Goal: Information Seeking & Learning: Learn about a topic

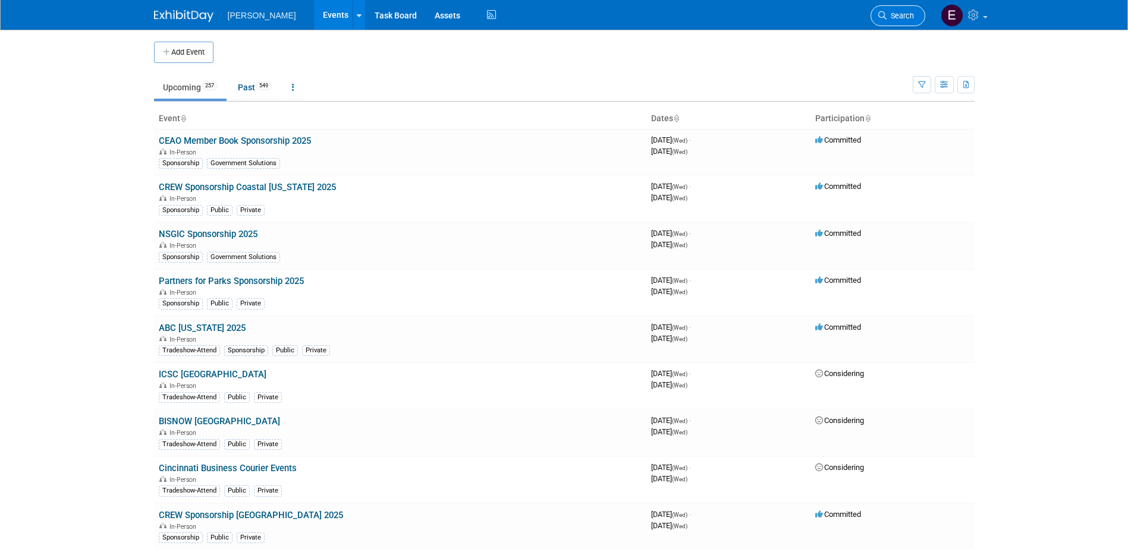
click at [908, 17] on span "Search" at bounding box center [900, 15] width 27 height 9
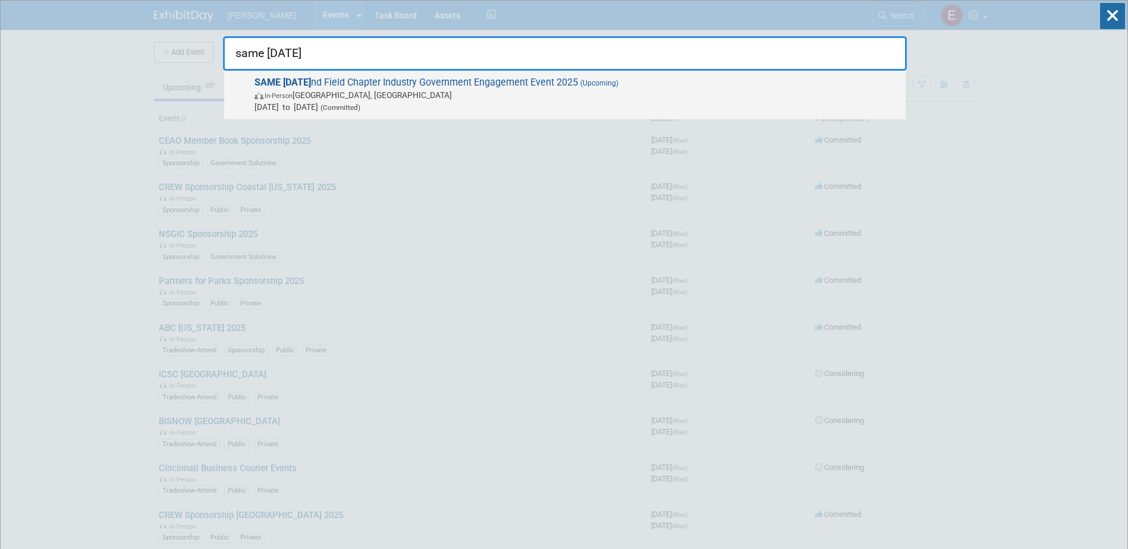
type input "same pola"
click at [457, 78] on span "SAME Pola nd Field Chapter Industry Government Engagement Event 2025 (Upcoming)…" at bounding box center [575, 95] width 649 height 36
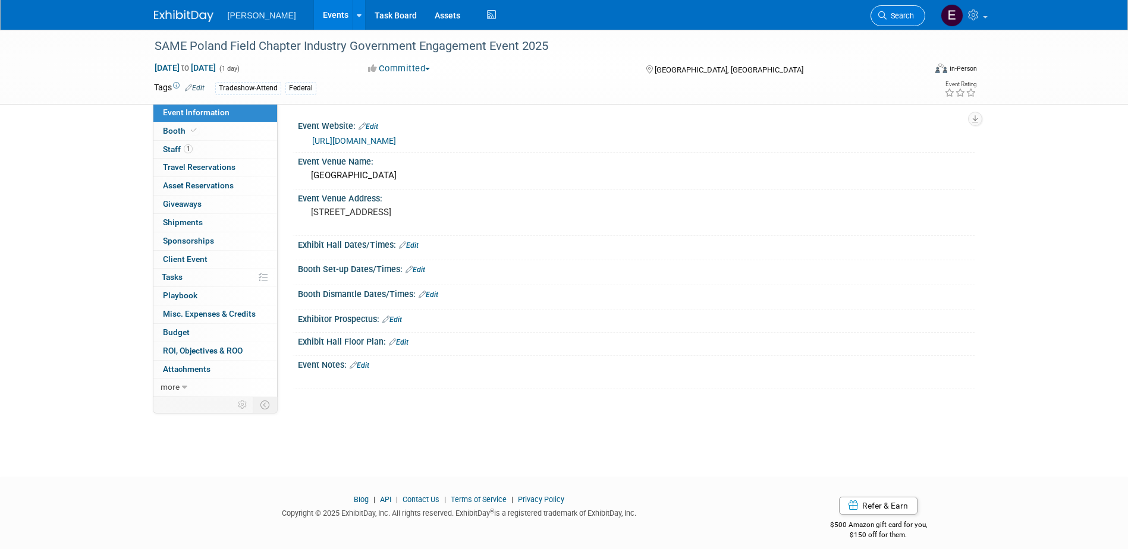
click at [903, 16] on span "Search" at bounding box center [900, 15] width 27 height 9
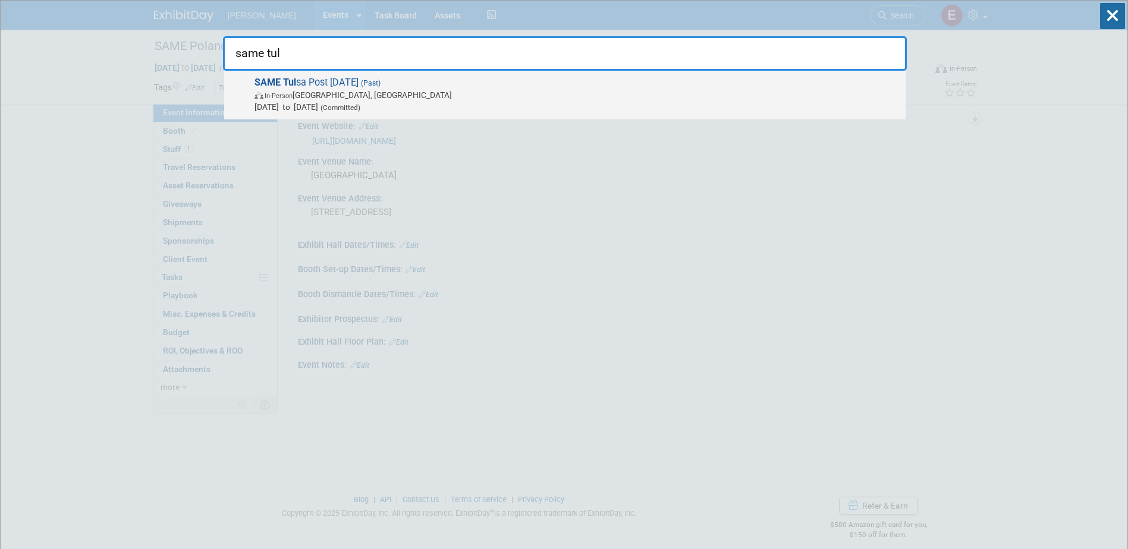
type input "same tul"
click at [359, 82] on span "SAME Tul sa Post Industry Day 2025 (Past) In-Person Tulsa, OK Feb 5, 2025 to Fe…" at bounding box center [575, 95] width 649 height 36
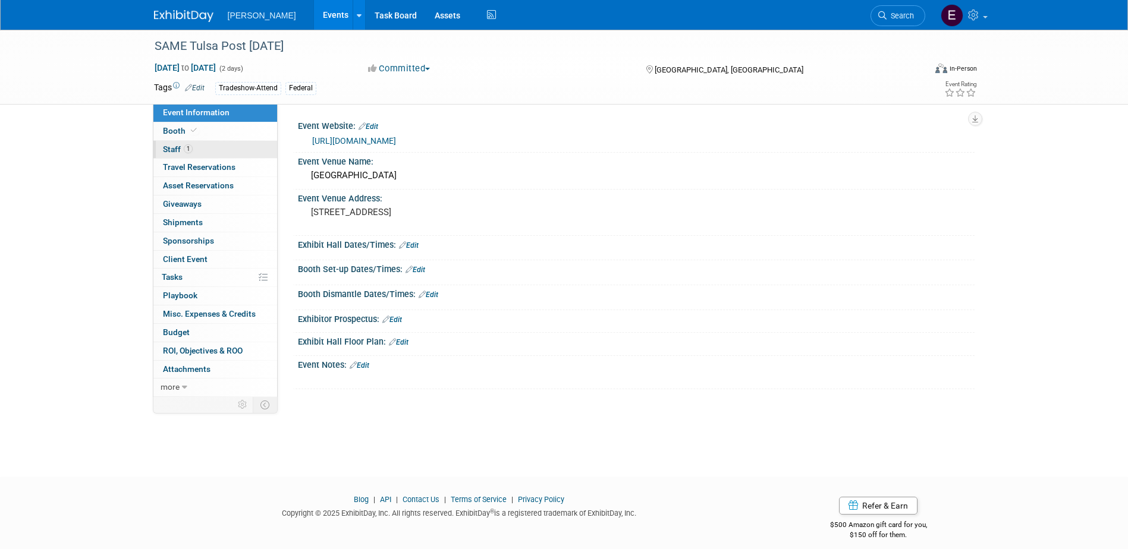
drag, startPoint x: 237, startPoint y: 152, endPoint x: 244, endPoint y: 152, distance: 7.1
click at [238, 152] on link "1 Staff 1" at bounding box center [215, 150] width 124 height 18
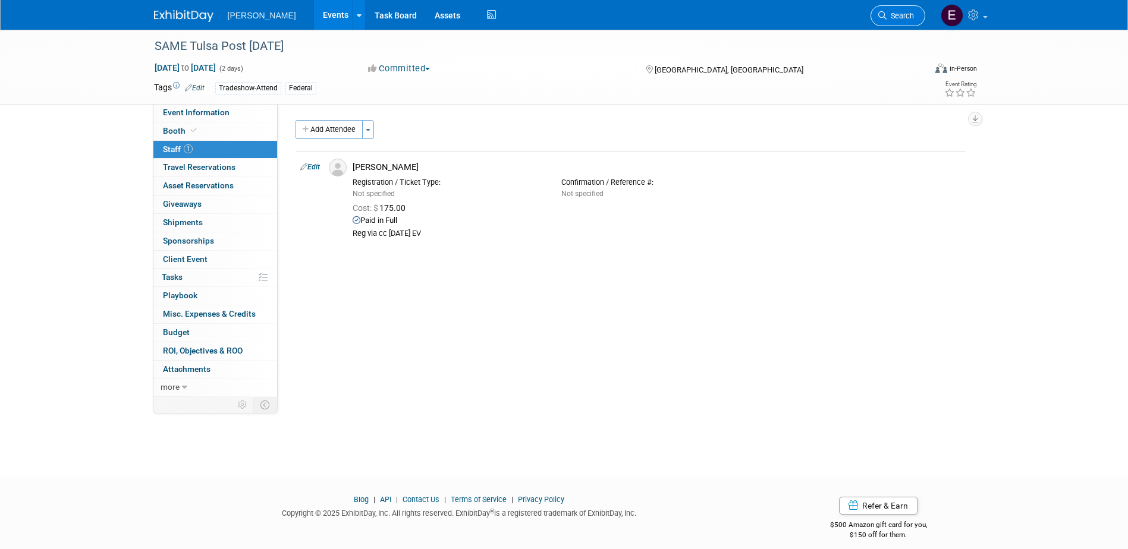
click at [897, 13] on span "Search" at bounding box center [900, 15] width 27 height 9
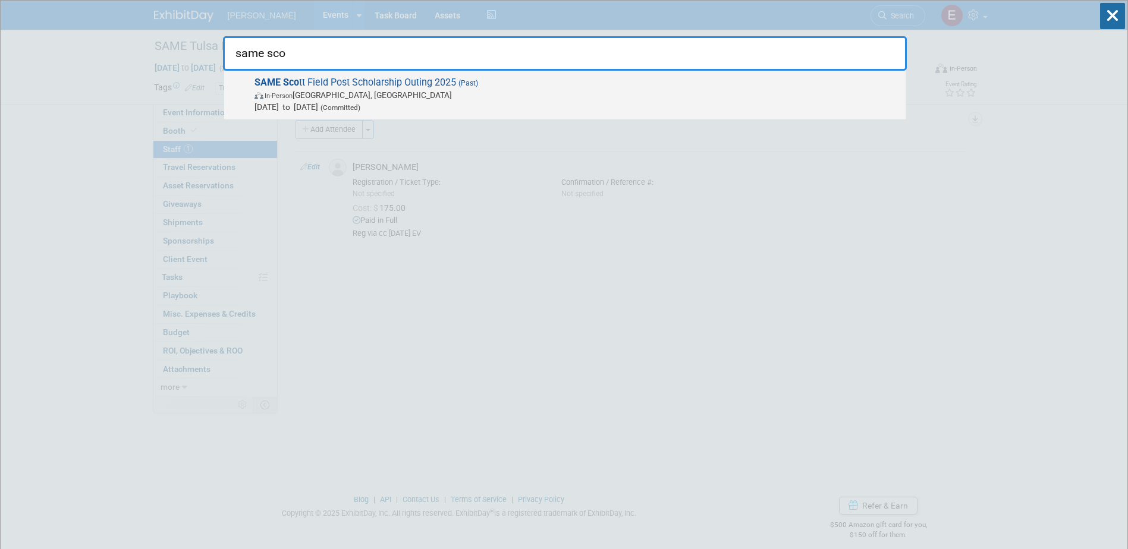
type input "same sco"
click at [450, 94] on span "In-Person Caseyville, IL" at bounding box center [576, 95] width 645 height 12
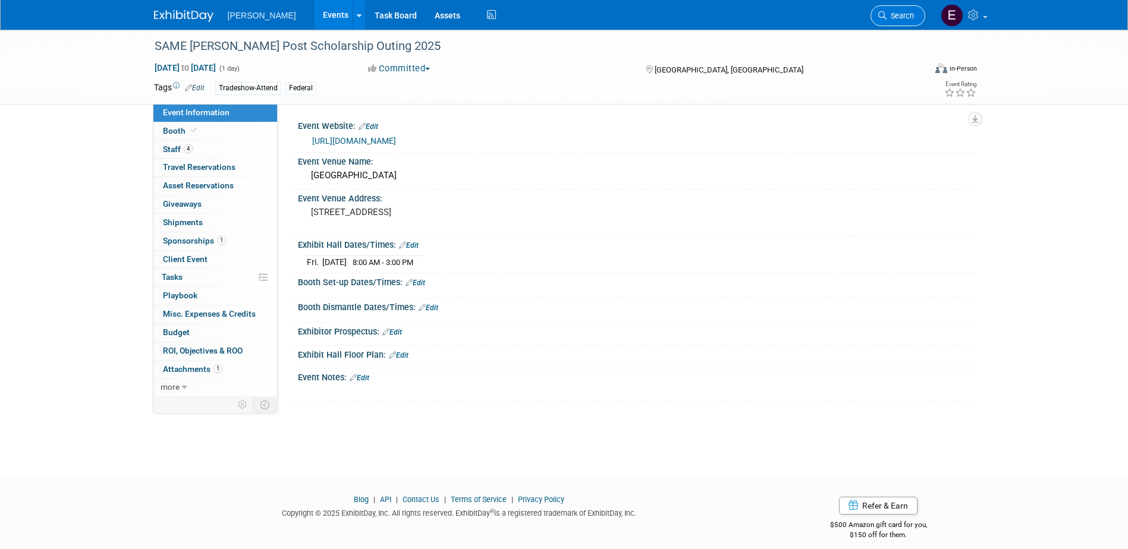
click at [897, 18] on span "Search" at bounding box center [900, 15] width 27 height 9
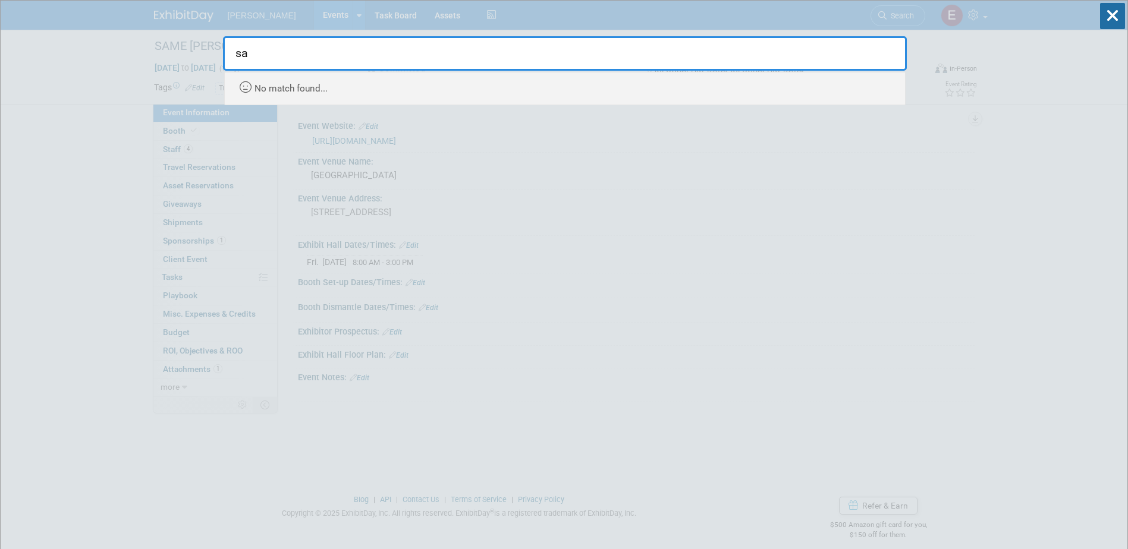
type input "s"
drag, startPoint x: 199, startPoint y: 49, endPoint x: 180, endPoint y: 48, distance: 19.7
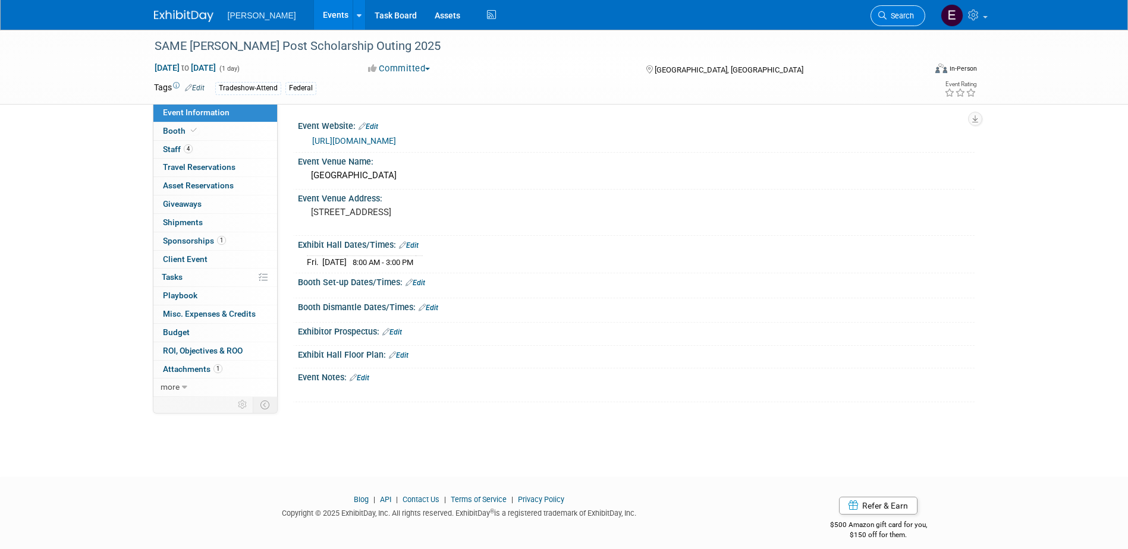
click at [887, 11] on span "Search" at bounding box center [900, 15] width 27 height 9
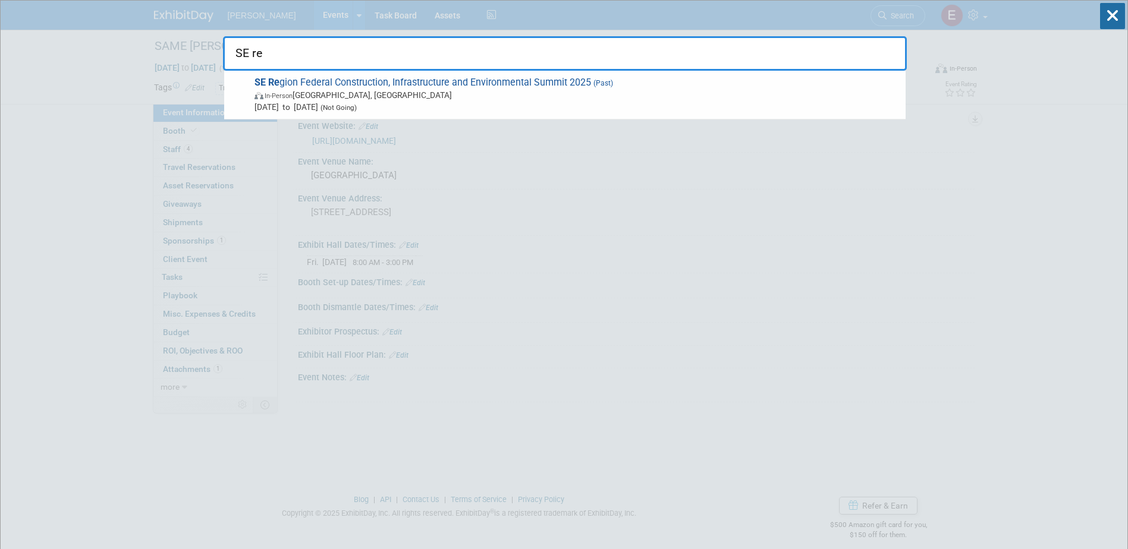
type input "SE re"
click at [389, 92] on span "In-Person Wilmington, NC" at bounding box center [576, 95] width 645 height 12
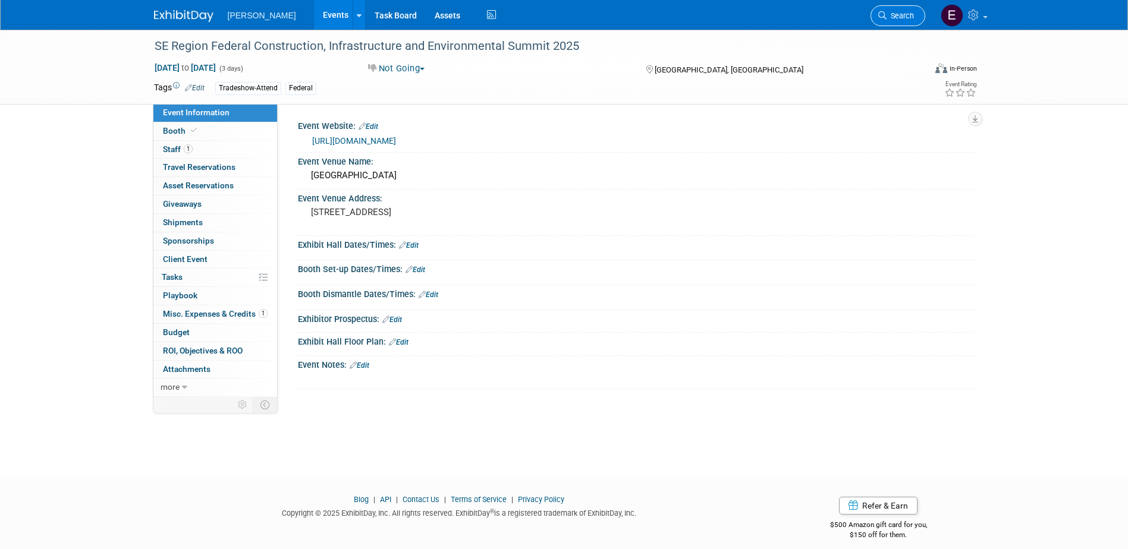
click at [908, 14] on span "Search" at bounding box center [900, 15] width 27 height 9
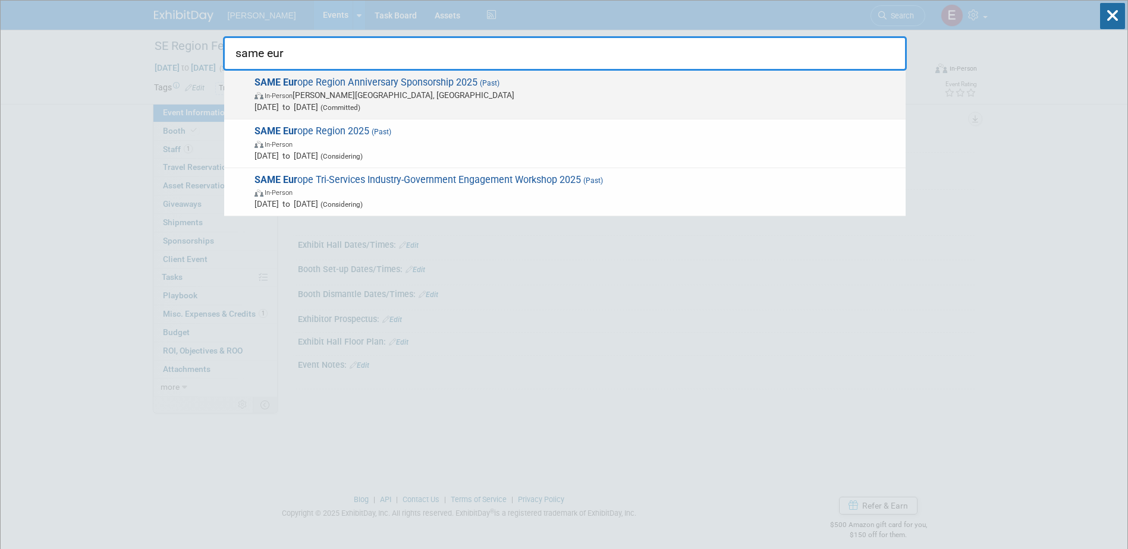
type input "same eur"
click at [378, 94] on span "In-Person Ramstein-Miesenbach, Germany" at bounding box center [576, 95] width 645 height 12
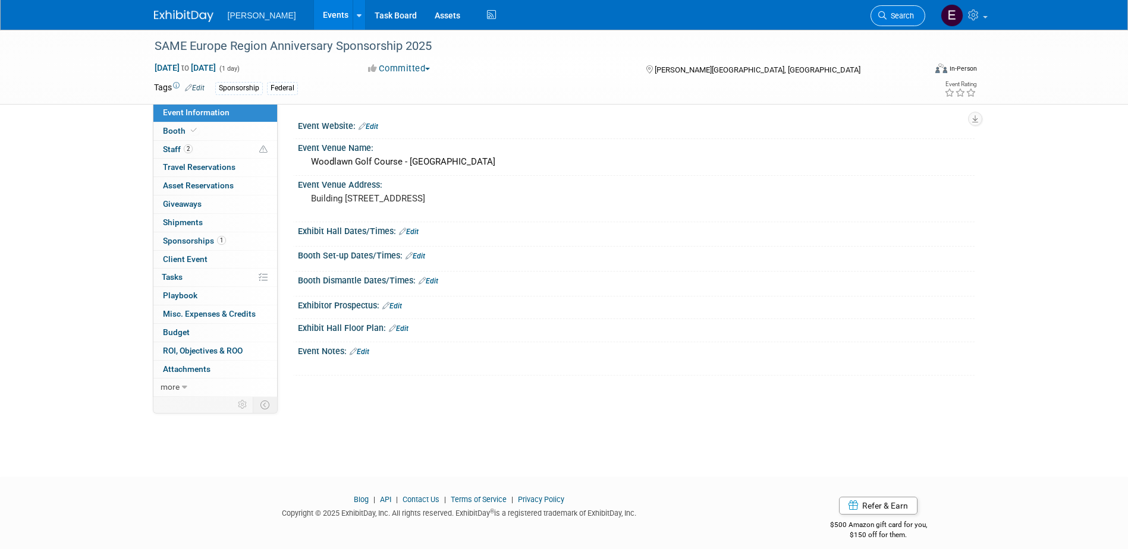
click at [898, 15] on span "Search" at bounding box center [900, 15] width 27 height 9
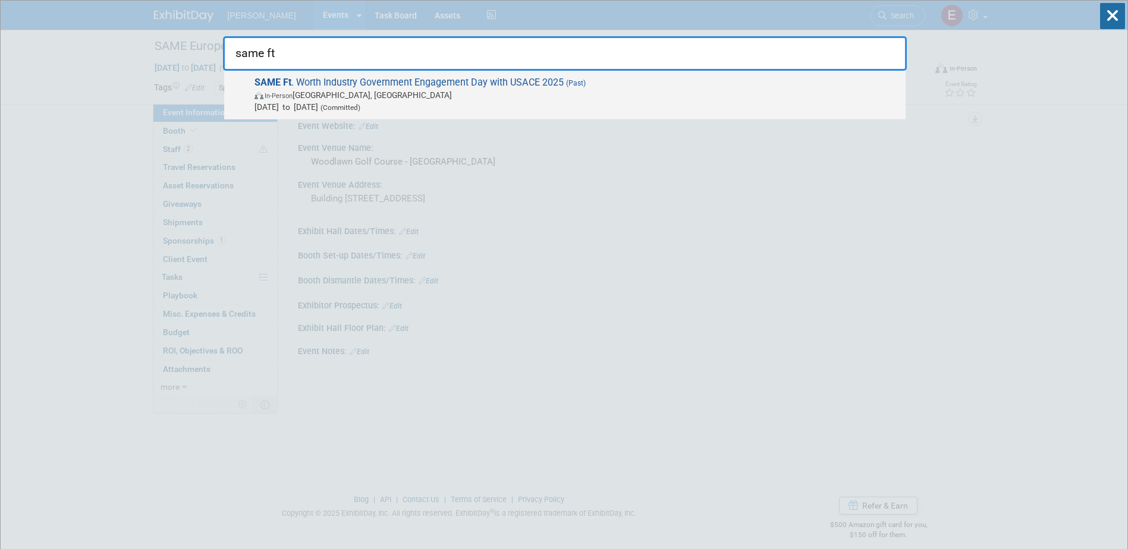
type input "same ft"
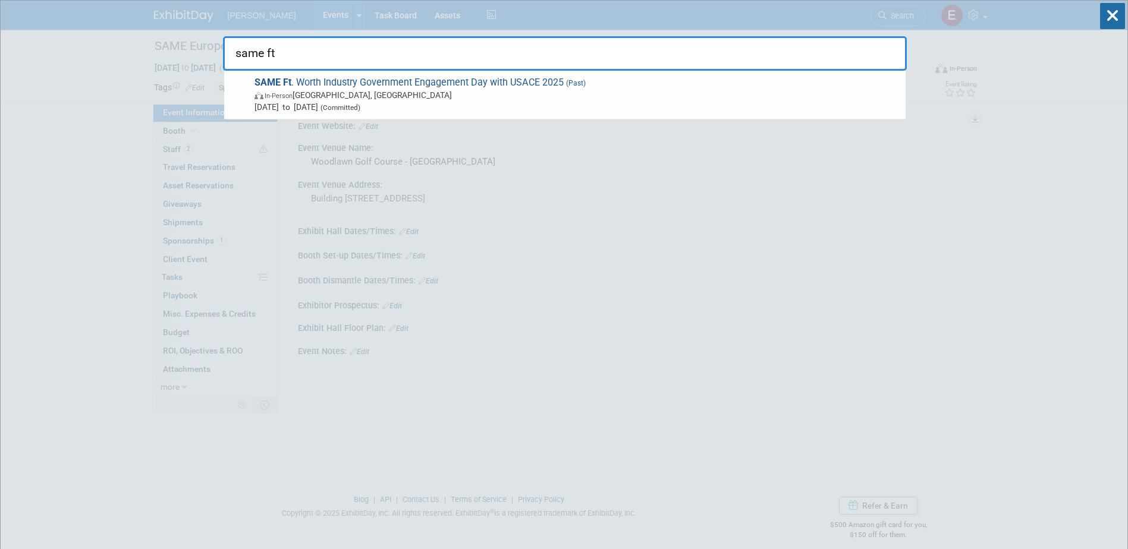
click at [462, 86] on span "SAME Ft . Worth Industry Government Engagement Day with USACE 2025 (Past) In-Pe…" at bounding box center [575, 95] width 649 height 36
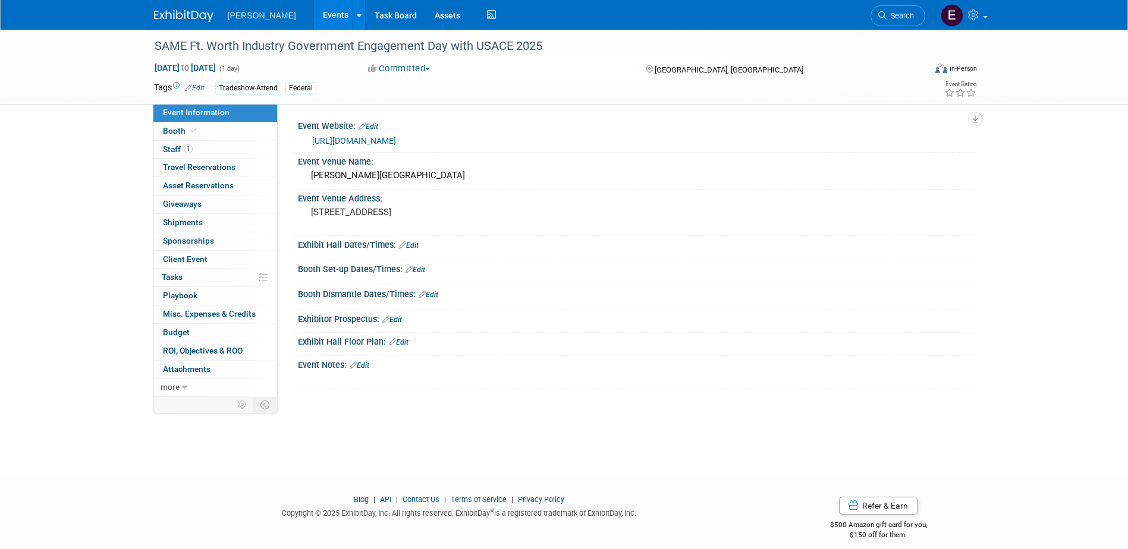
click at [901, 8] on link "Search" at bounding box center [897, 15] width 55 height 21
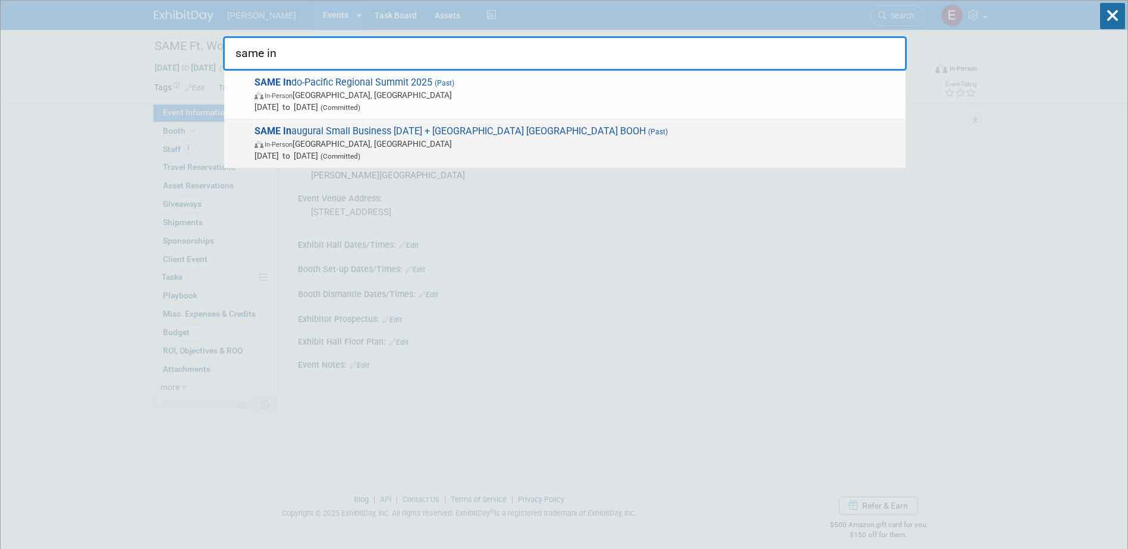
type input "same in"
click at [391, 144] on span "In-Person [GEOGRAPHIC_DATA], [GEOGRAPHIC_DATA]" at bounding box center [576, 144] width 645 height 12
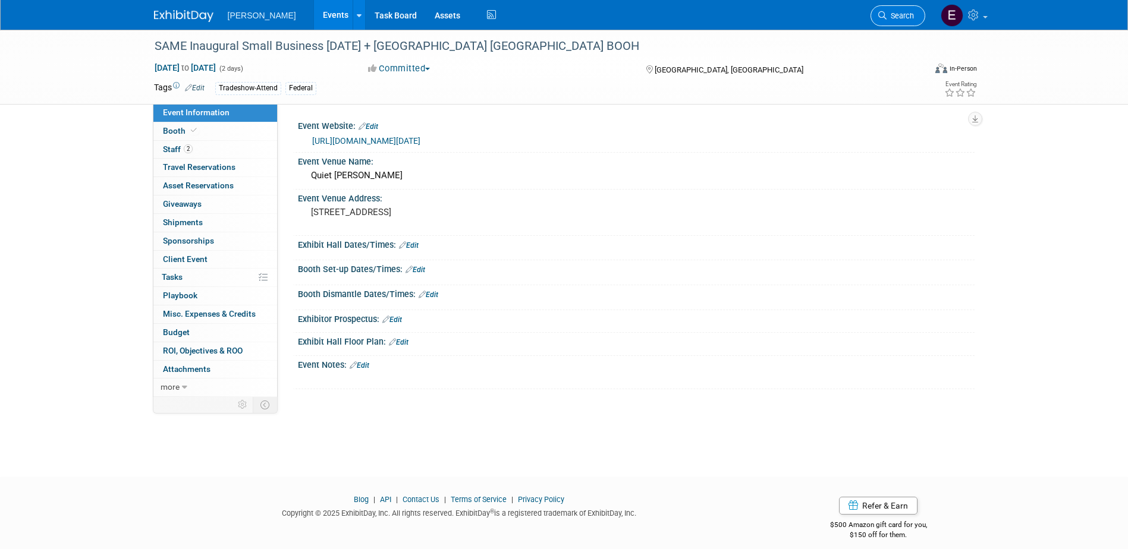
click at [900, 20] on link "Search" at bounding box center [897, 15] width 55 height 21
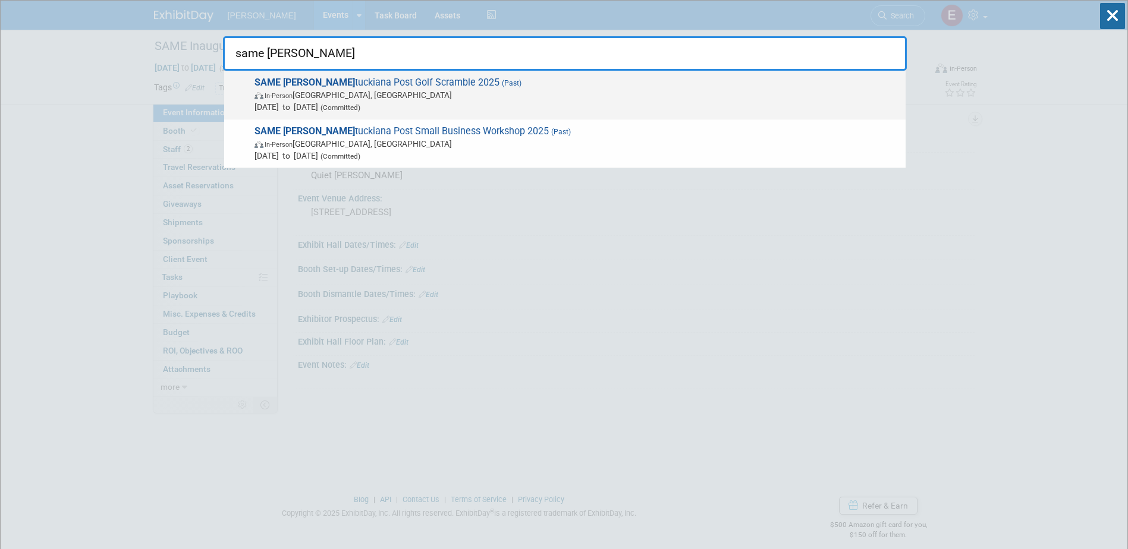
type input "same [PERSON_NAME]"
click at [457, 92] on span "In-Person [GEOGRAPHIC_DATA], [GEOGRAPHIC_DATA]" at bounding box center [576, 95] width 645 height 12
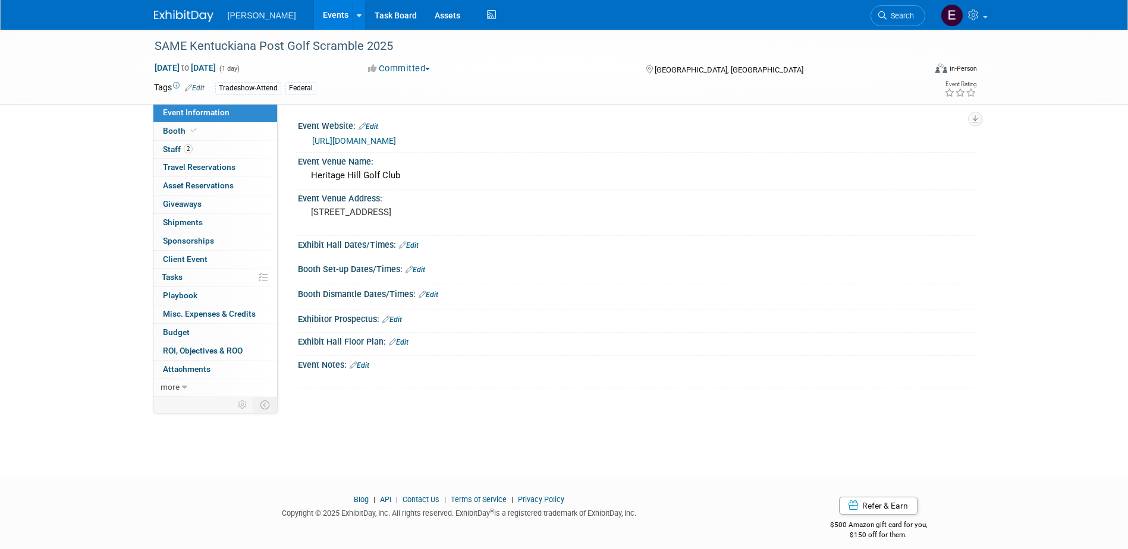
click at [910, 11] on link "Search" at bounding box center [897, 15] width 55 height 21
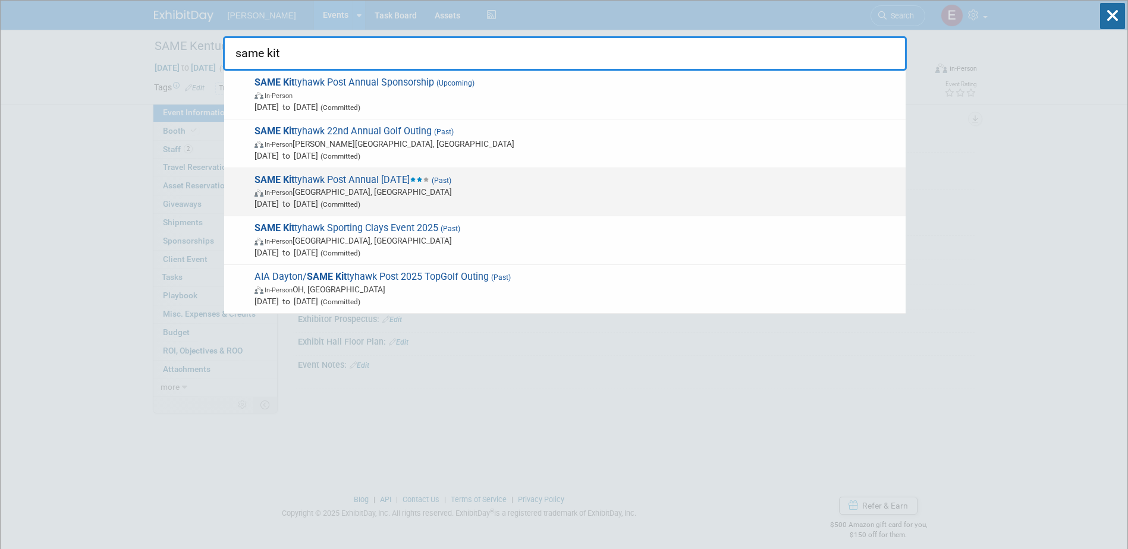
type input "same kit"
click at [362, 188] on span "In-Person Dayton, OH" at bounding box center [576, 192] width 645 height 12
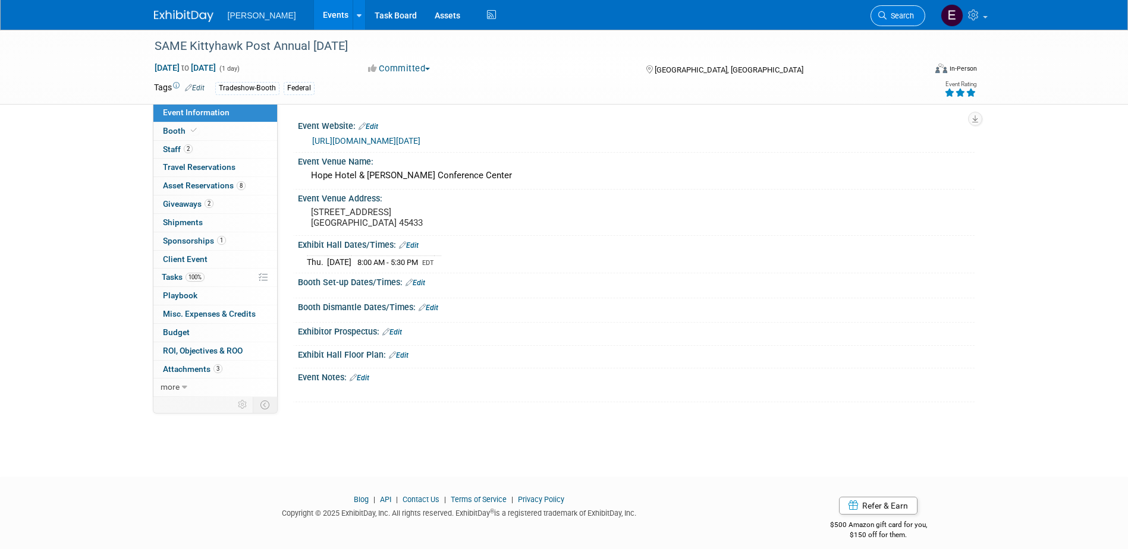
click at [888, 12] on span "Search" at bounding box center [900, 15] width 27 height 9
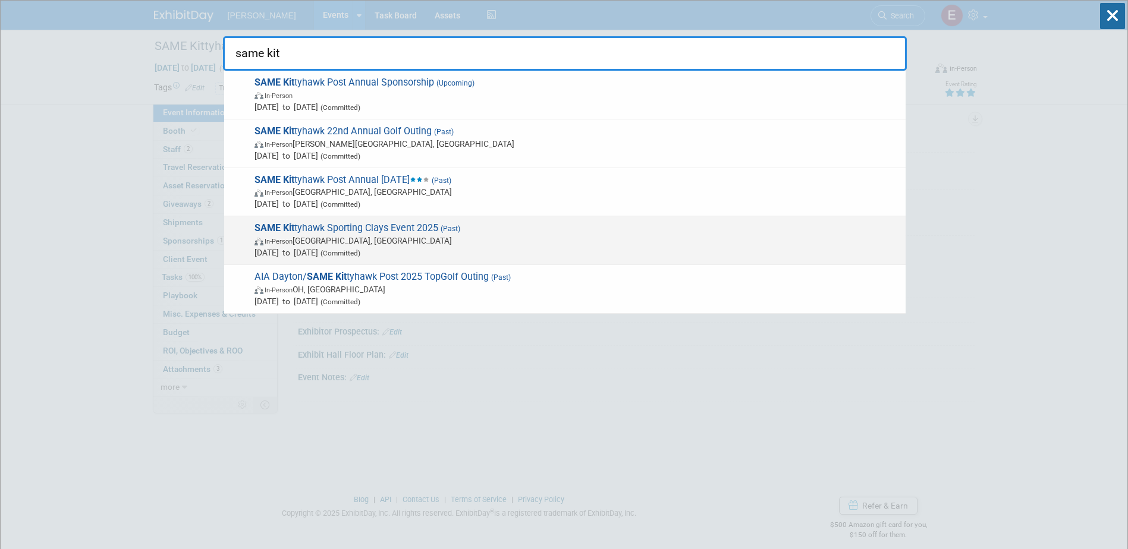
type input "same kit"
click at [429, 235] on span "In-Person Middletown, OH" at bounding box center [576, 241] width 645 height 12
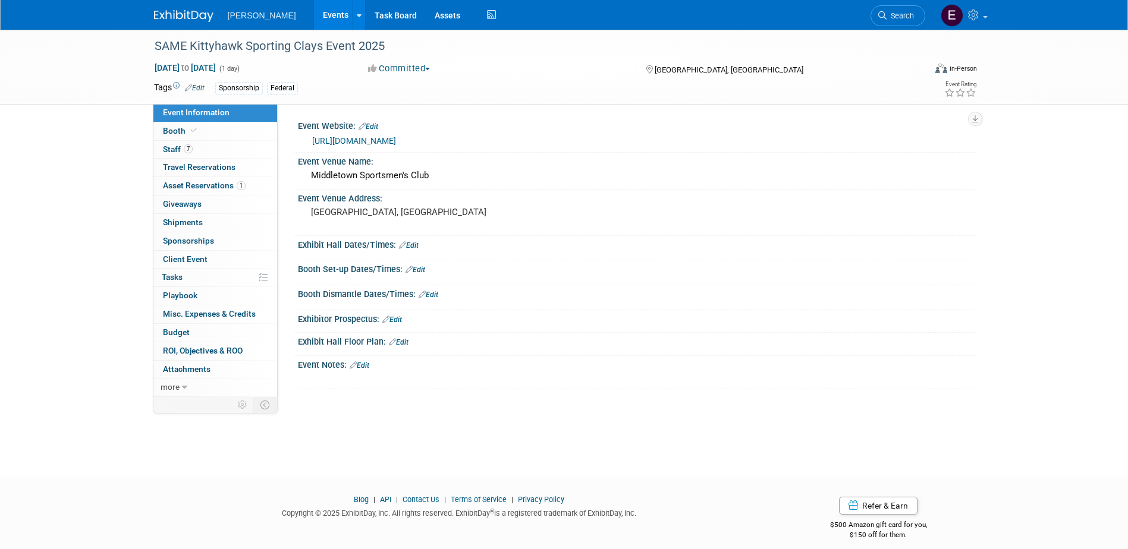
click at [891, 15] on span "Search" at bounding box center [900, 15] width 27 height 9
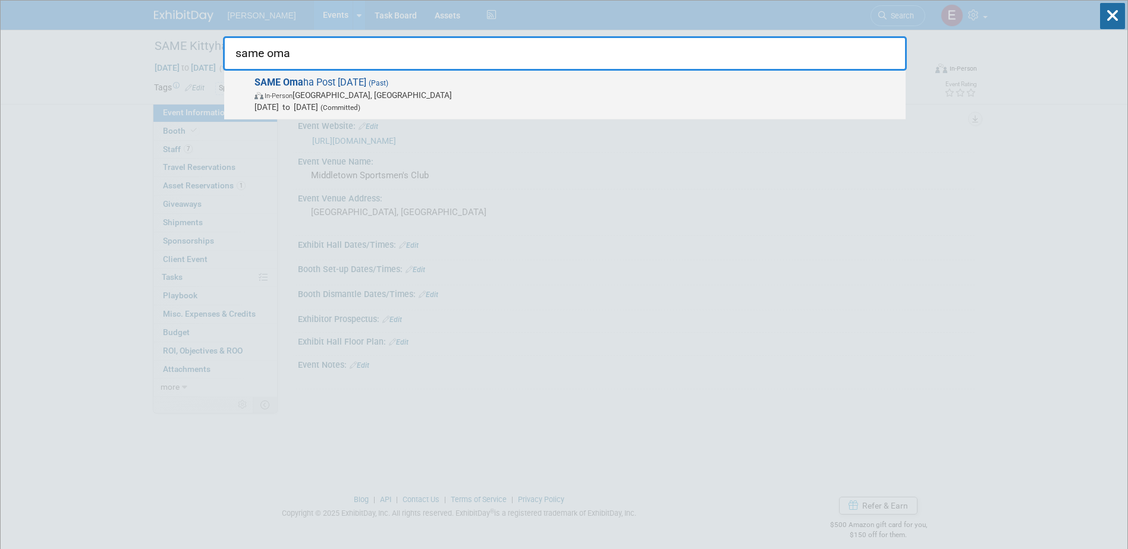
type input "same oma"
click at [353, 87] on span "SAME Oma ha Post Industry Day 2025 (Past) In-Person Omaha, NE May 28, 2025 to M…" at bounding box center [575, 95] width 649 height 36
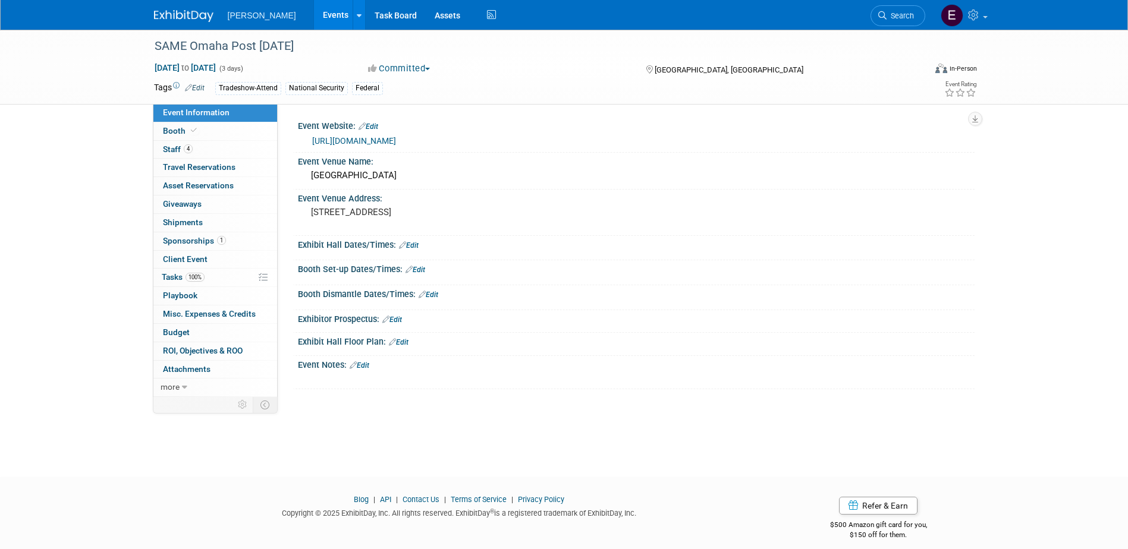
click at [898, 12] on span "Search" at bounding box center [900, 15] width 27 height 9
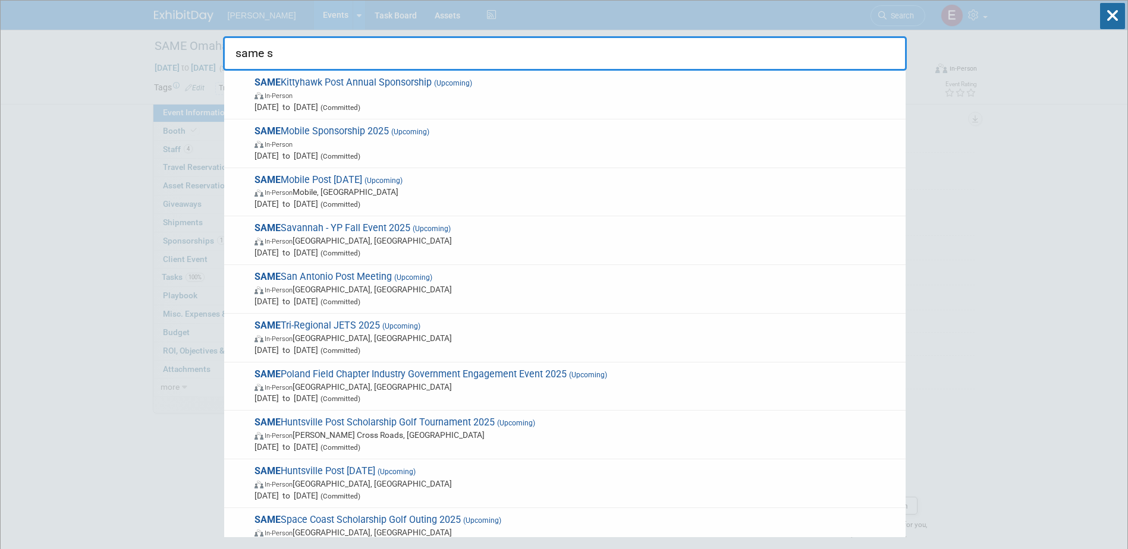
type input "same st"
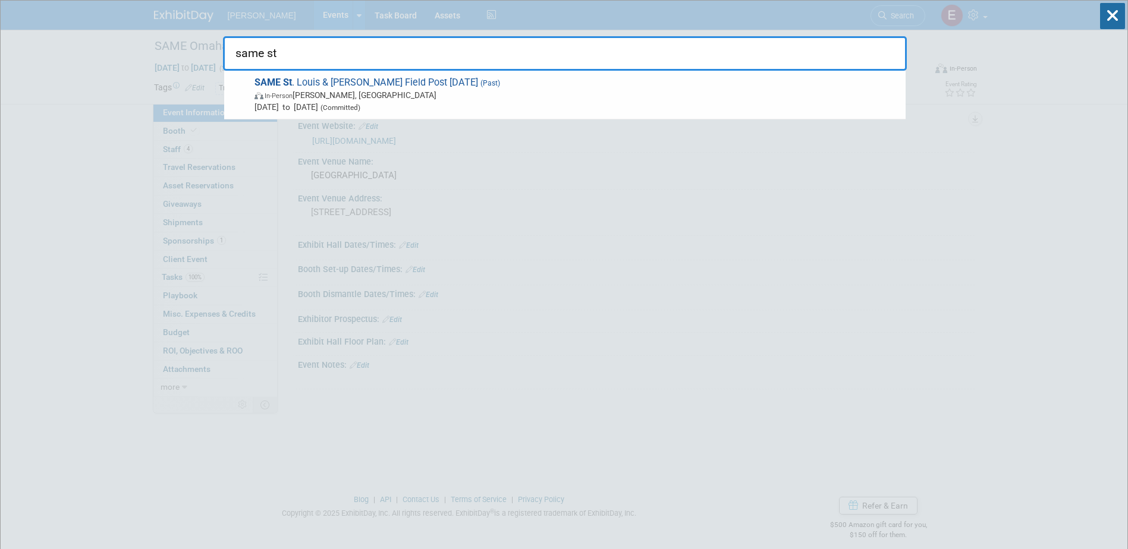
drag, startPoint x: 394, startPoint y: 96, endPoint x: 285, endPoint y: 6, distance: 140.6
click at [394, 95] on span "In-Person O'Fallon, IL" at bounding box center [576, 95] width 645 height 12
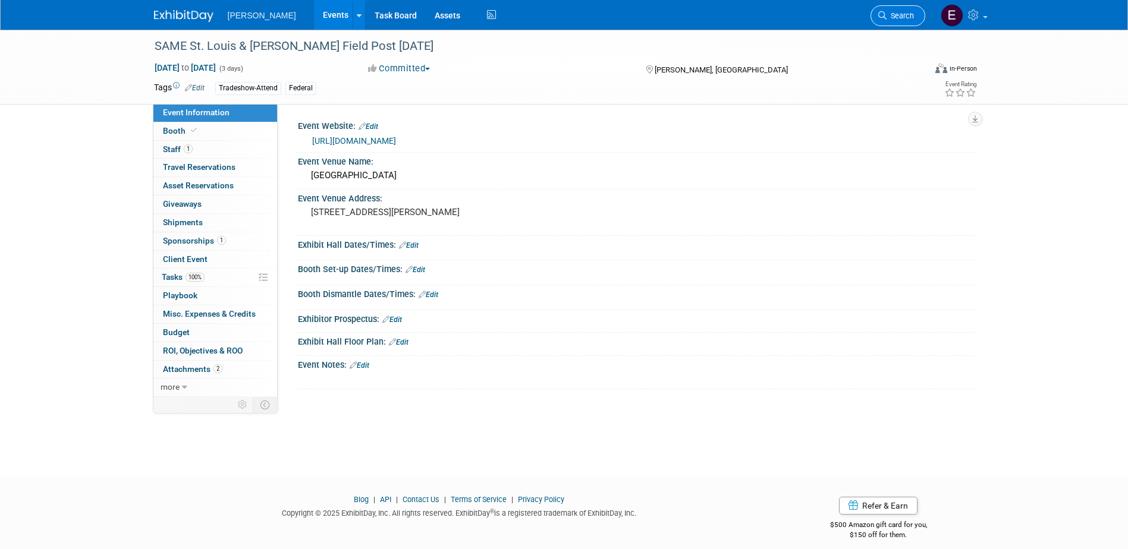
click at [901, 11] on span "Search" at bounding box center [900, 15] width 27 height 9
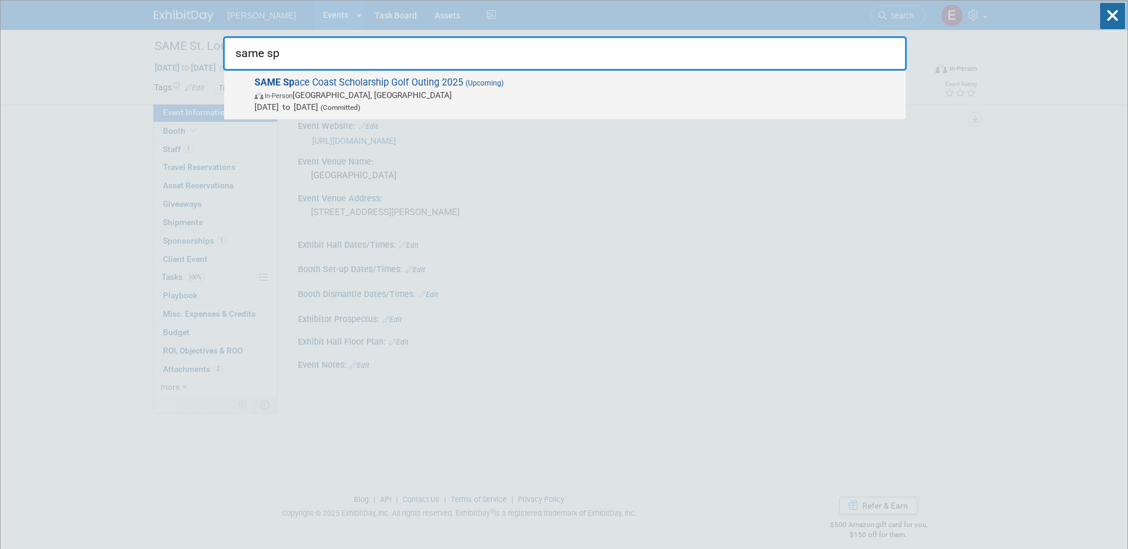
type input "same sp"
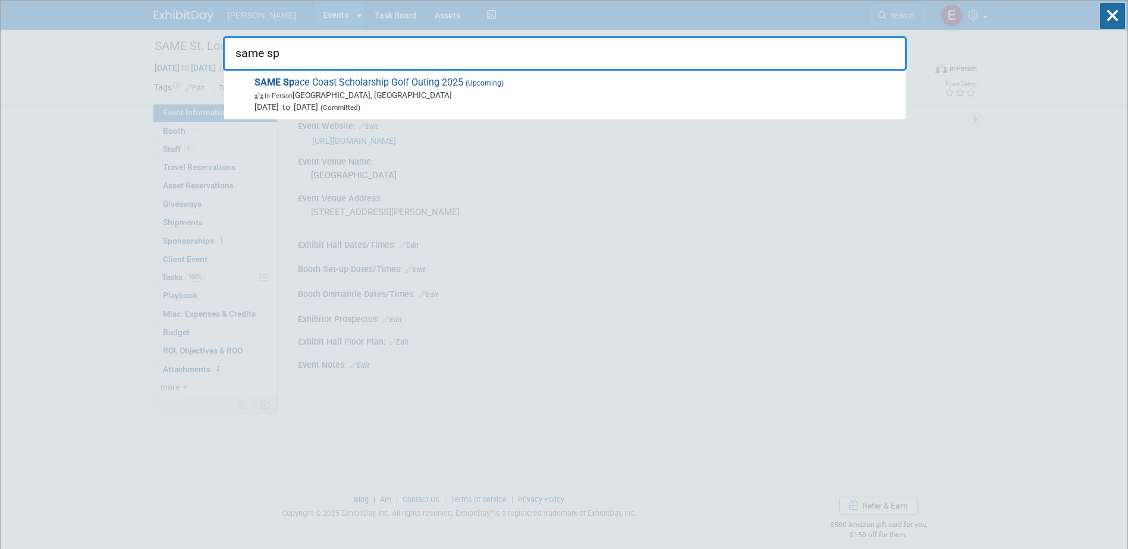
drag, startPoint x: 378, startPoint y: 90, endPoint x: 298, endPoint y: 70, distance: 82.1
click at [378, 90] on span "In-Person Cocoa Beach, FL" at bounding box center [576, 95] width 645 height 12
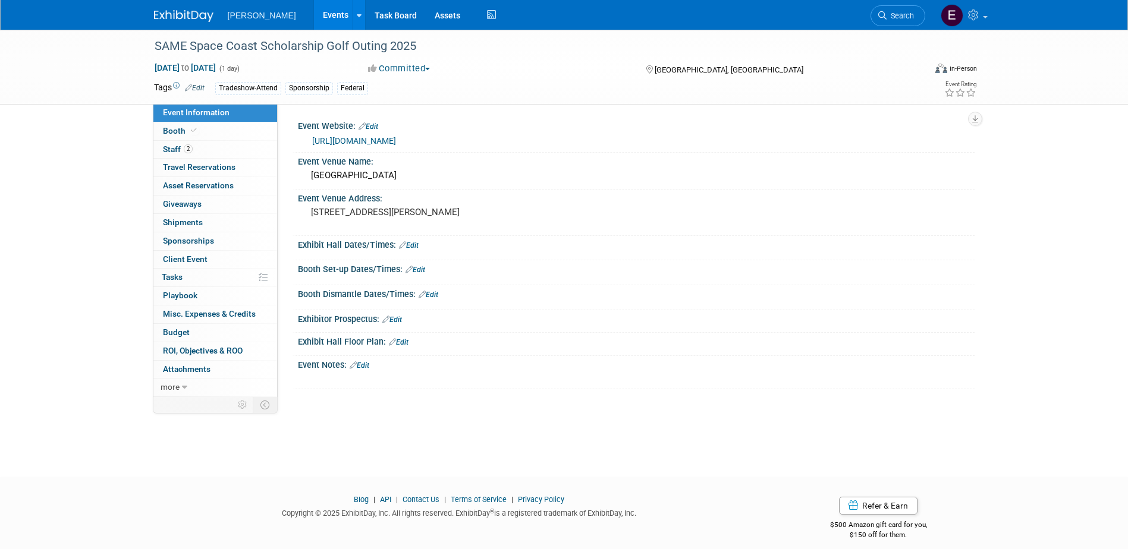
click at [913, 15] on link "Search" at bounding box center [897, 15] width 55 height 21
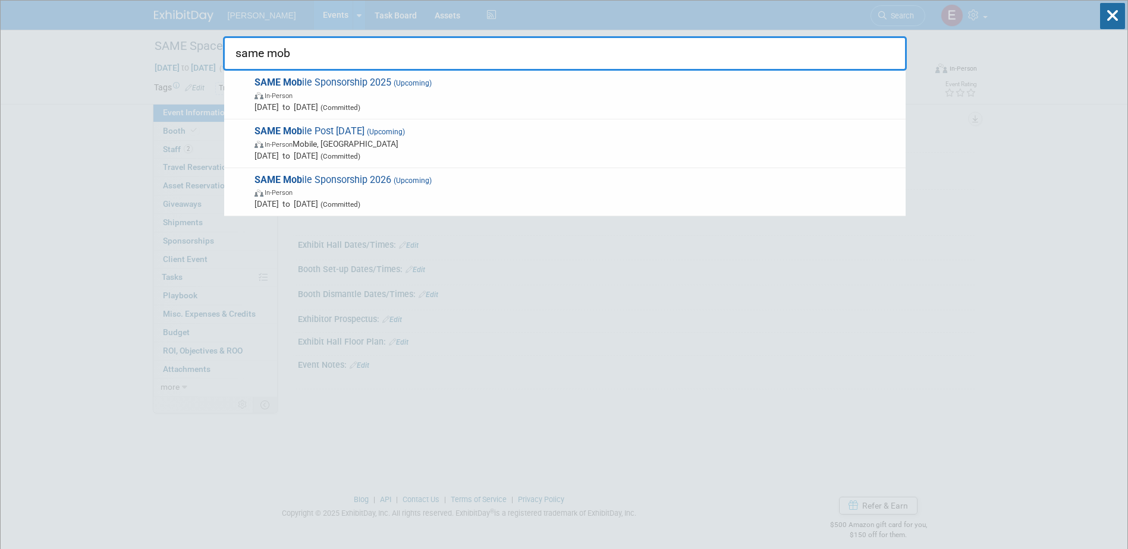
drag, startPoint x: 496, startPoint y: 58, endPoint x: -38, endPoint y: 45, distance: 534.1
click at [0, 45] on html "[PERSON_NAME] Events Add Event Bulk Upload Events Shareable Event Boards Recent…" at bounding box center [564, 274] width 1128 height 549
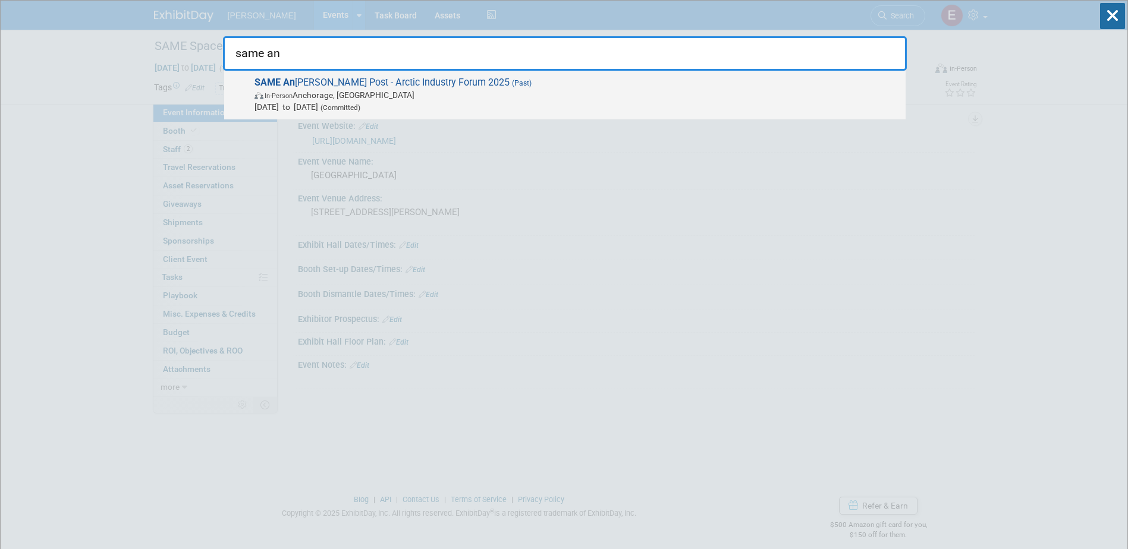
type input "same an"
click at [277, 83] on strong "SAME An" at bounding box center [274, 82] width 40 height 11
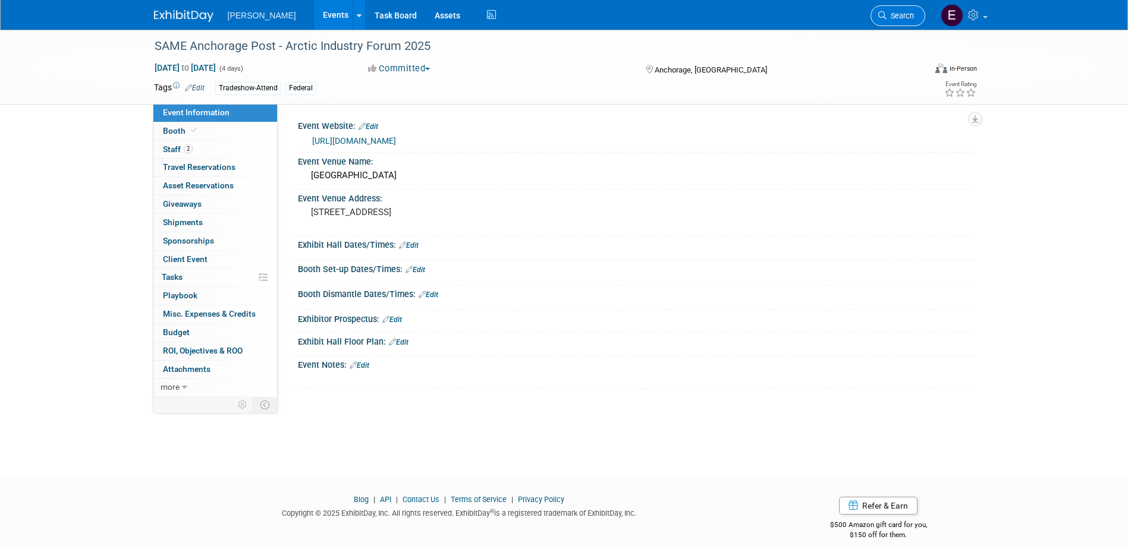
click at [900, 15] on span "Search" at bounding box center [900, 15] width 27 height 9
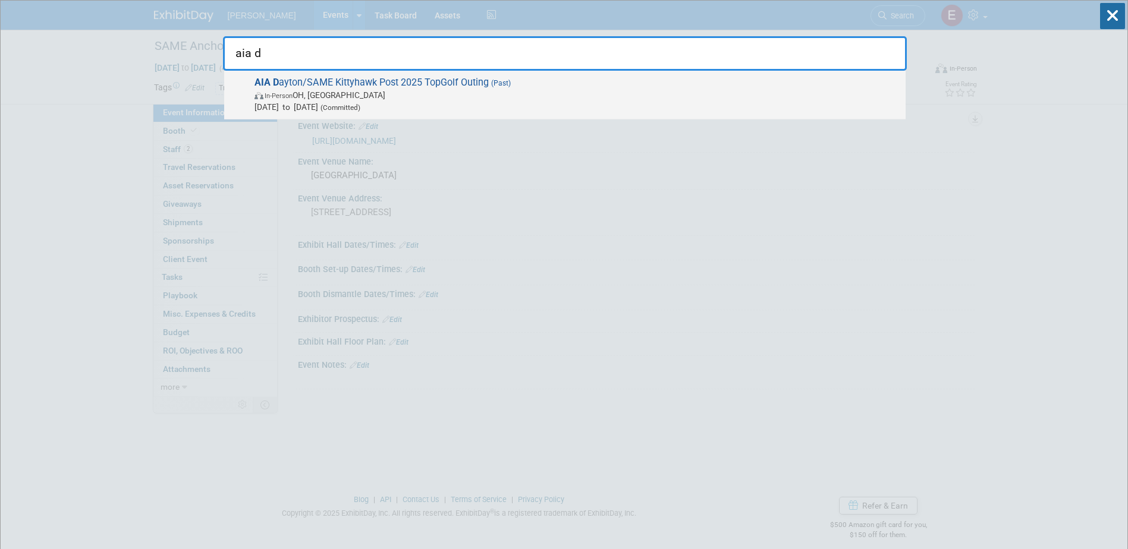
type input "aia d"
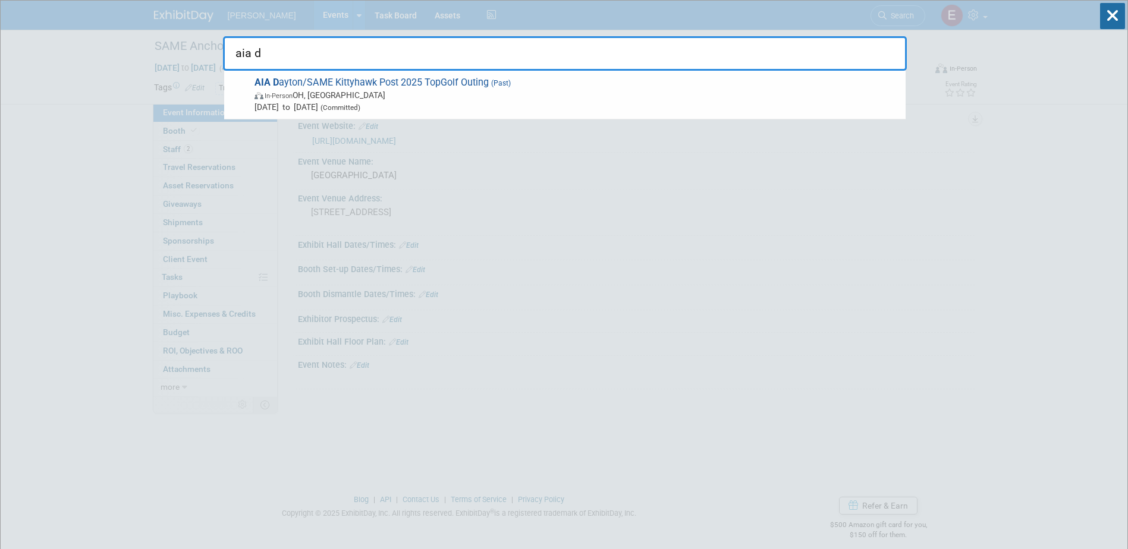
drag, startPoint x: 374, startPoint y: 100, endPoint x: 339, endPoint y: 78, distance: 41.7
click at [374, 101] on span "[DATE] to [DATE] (Committed)" at bounding box center [576, 107] width 645 height 12
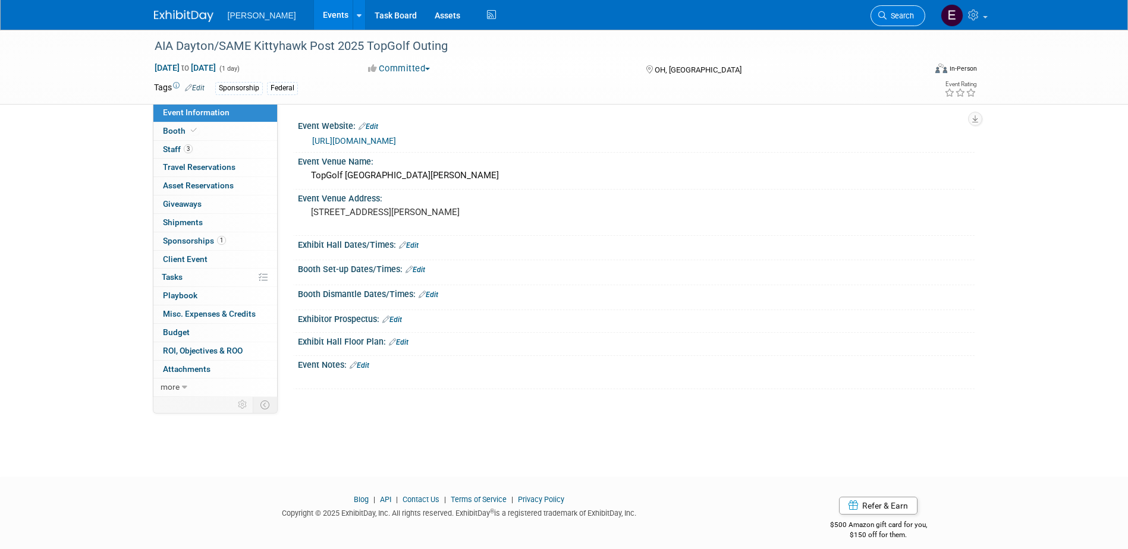
click at [903, 15] on span "Search" at bounding box center [900, 15] width 27 height 9
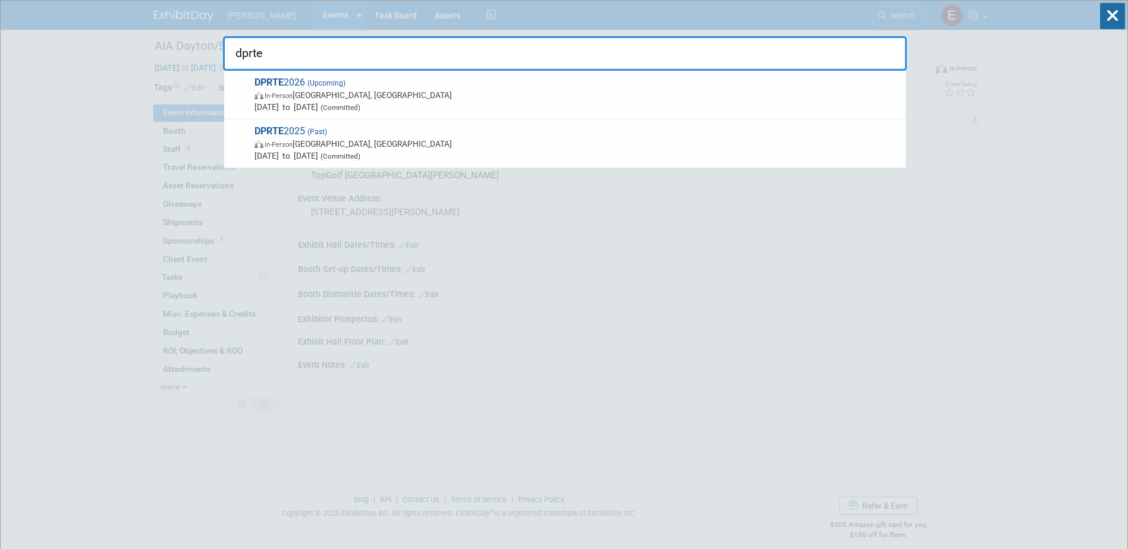
type input "dprte"
drag, startPoint x: 153, startPoint y: 77, endPoint x: 144, endPoint y: 78, distance: 9.0
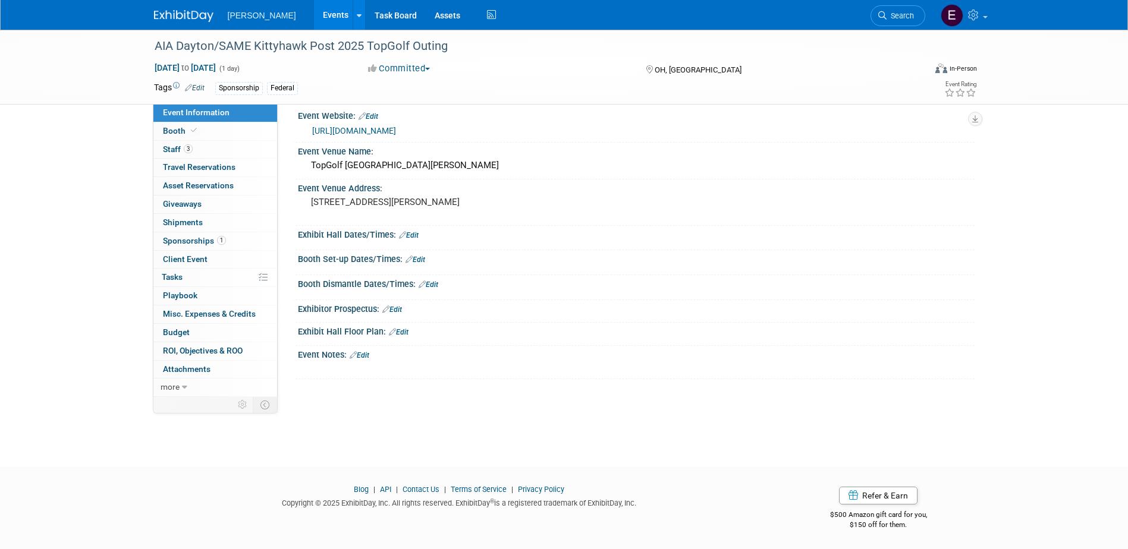
scroll to position [11, 0]
click at [901, 12] on span "Search" at bounding box center [900, 15] width 27 height 9
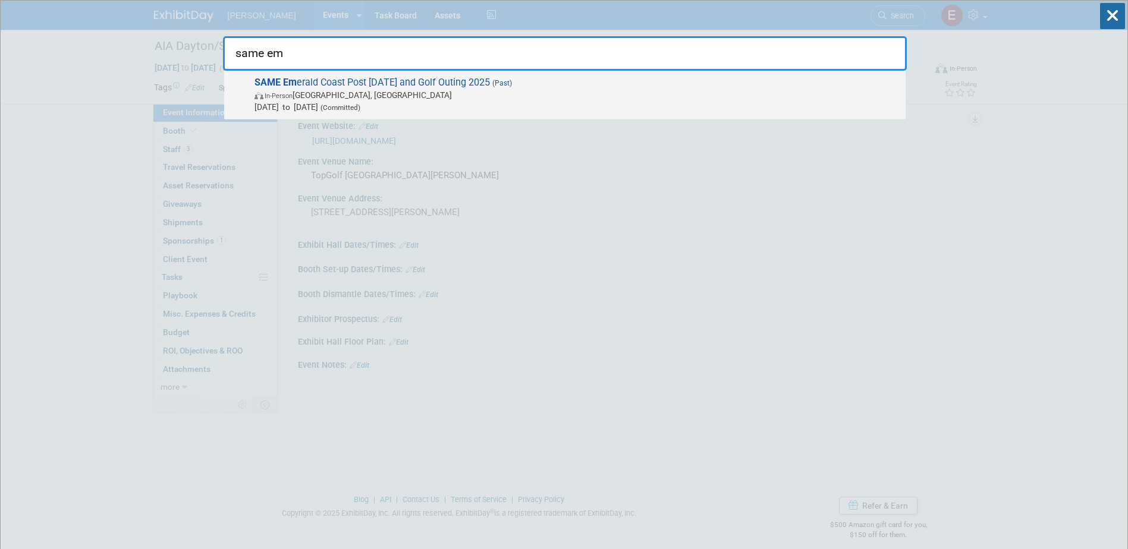
type input "same em"
click at [349, 102] on span "[DATE] to [DATE] (Committed)" at bounding box center [576, 107] width 645 height 12
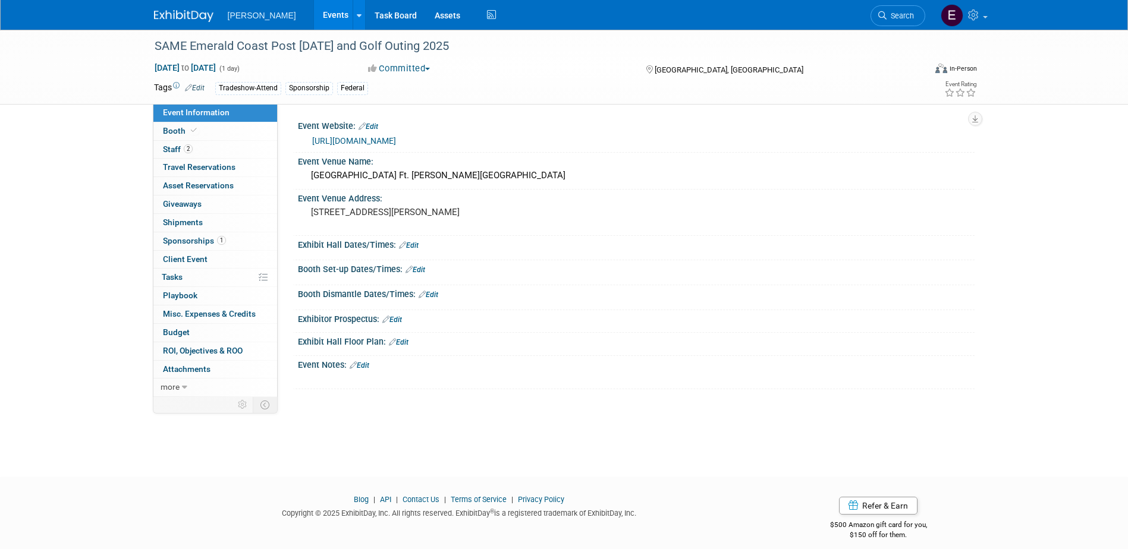
click at [905, 9] on link "Search" at bounding box center [897, 15] width 55 height 21
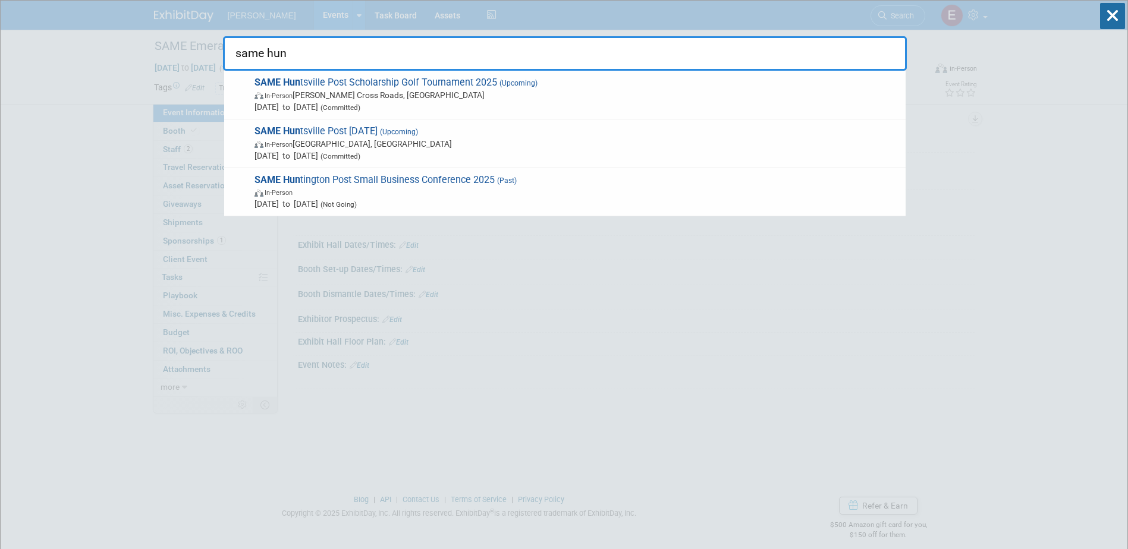
drag, startPoint x: 378, startPoint y: 51, endPoint x: 269, endPoint y: 59, distance: 109.1
click at [269, 59] on input "same hun" at bounding box center [565, 53] width 684 height 34
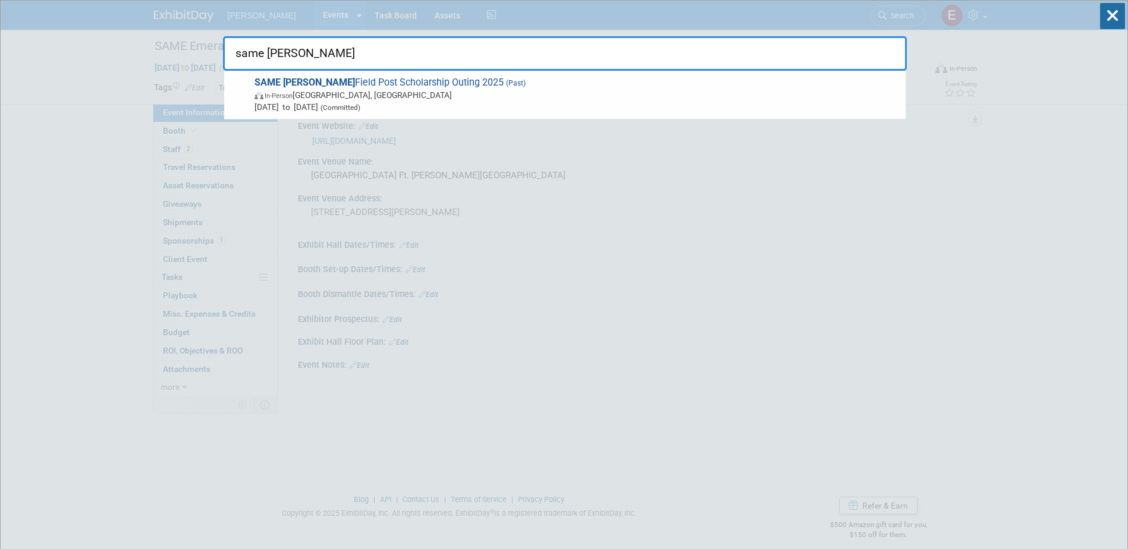
drag, startPoint x: 139, startPoint y: 70, endPoint x: 87, endPoint y: 72, distance: 51.8
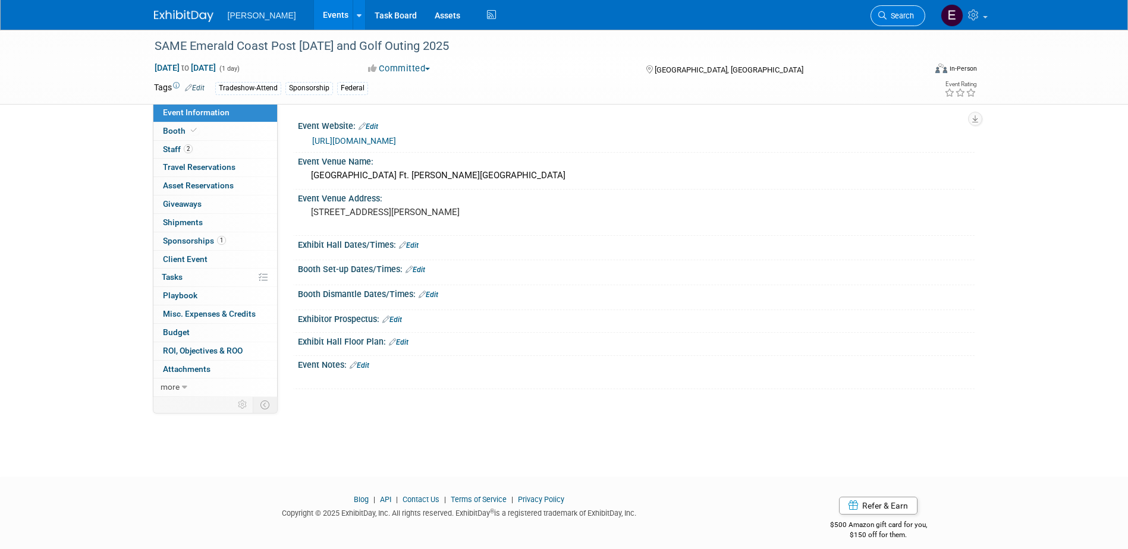
click at [900, 15] on span "Search" at bounding box center [900, 15] width 27 height 9
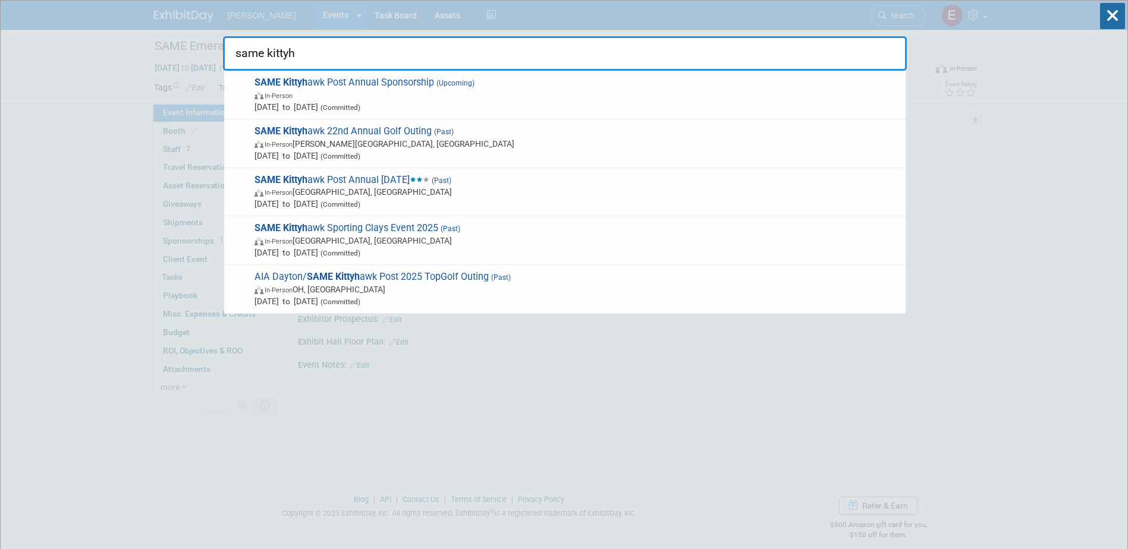
drag, startPoint x: 54, startPoint y: 46, endPoint x: 46, endPoint y: 43, distance: 7.5
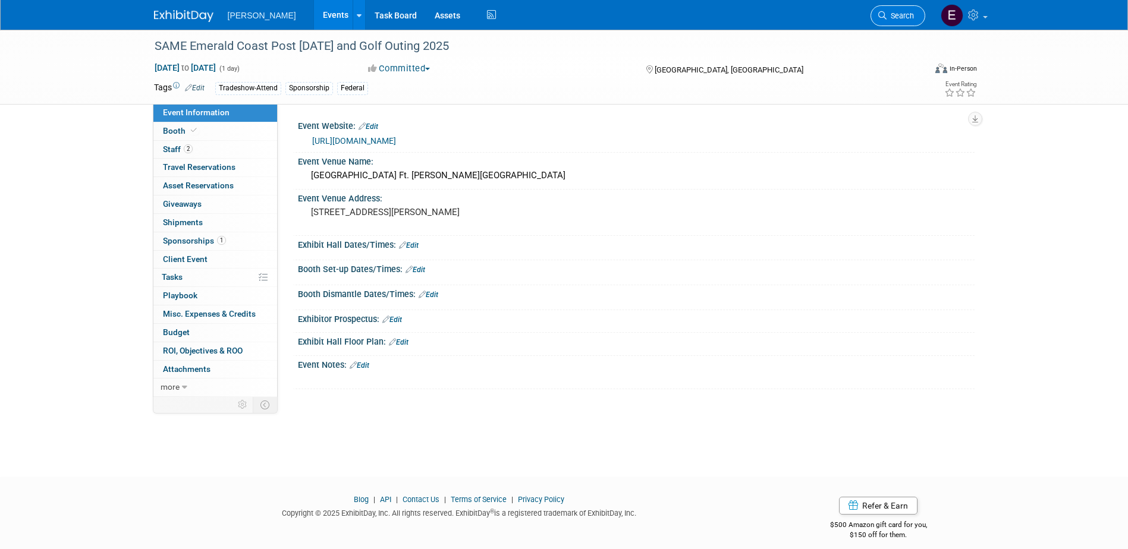
click at [903, 8] on link "Search" at bounding box center [897, 15] width 55 height 21
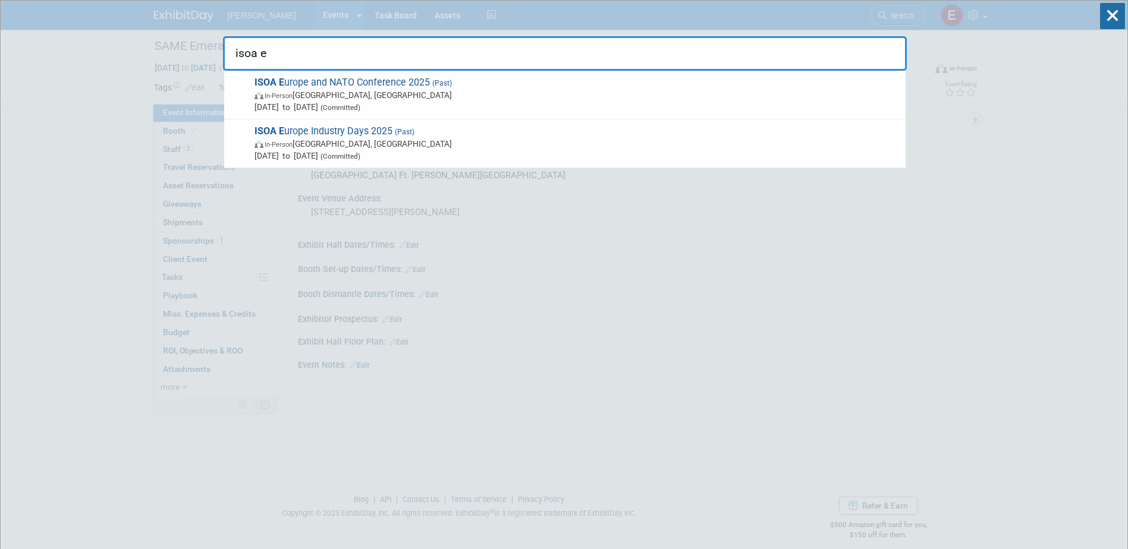
type input "isoa e"
drag, startPoint x: 279, startPoint y: 51, endPoint x: 136, endPoint y: 54, distance: 143.9
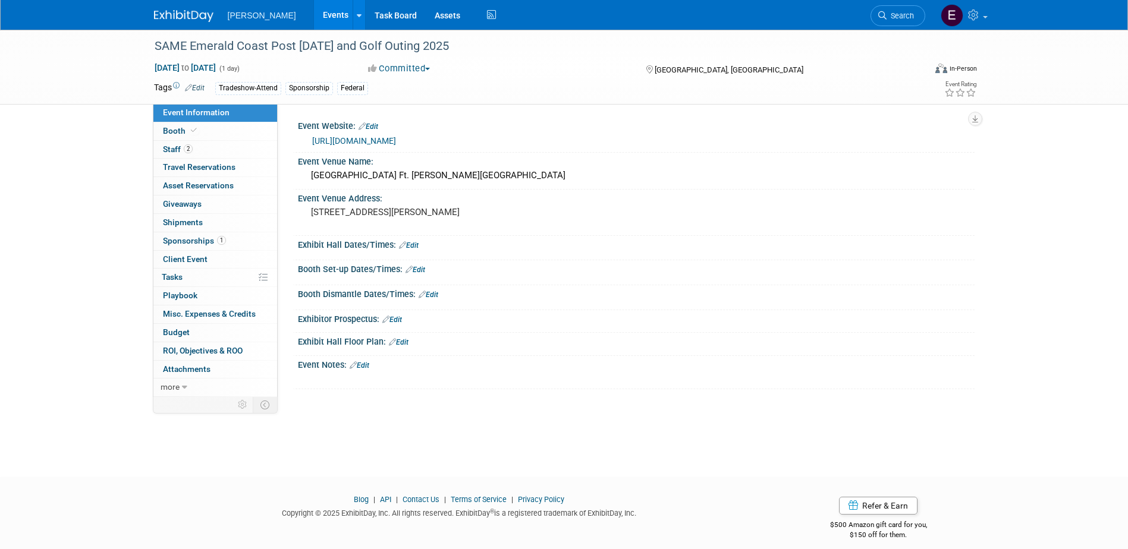
click at [908, 16] on span "Search" at bounding box center [900, 15] width 27 height 9
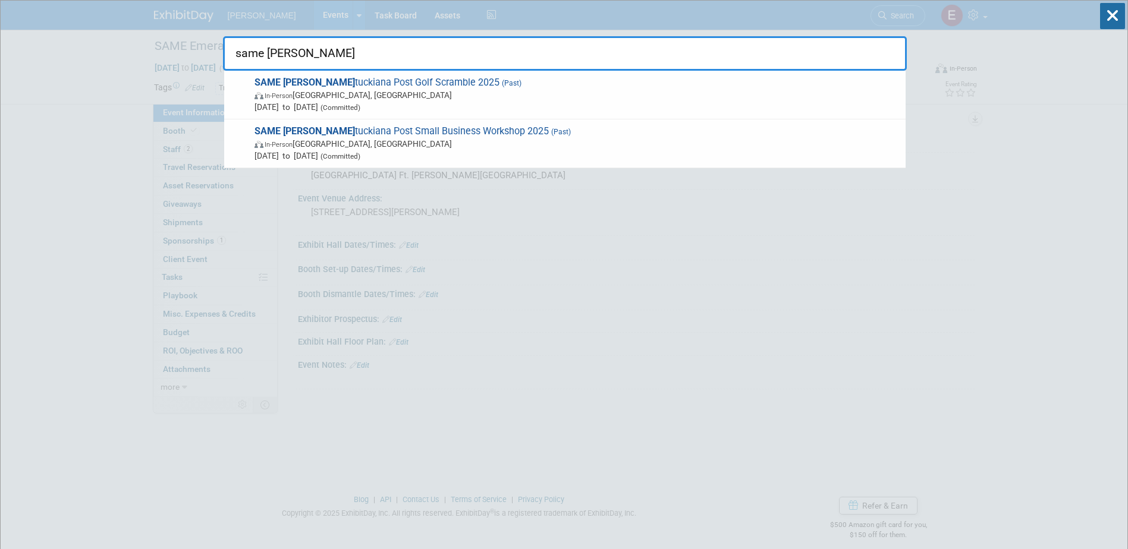
type input "same [PERSON_NAME]"
drag, startPoint x: 268, startPoint y: 55, endPoint x: 75, endPoint y: 64, distance: 192.9
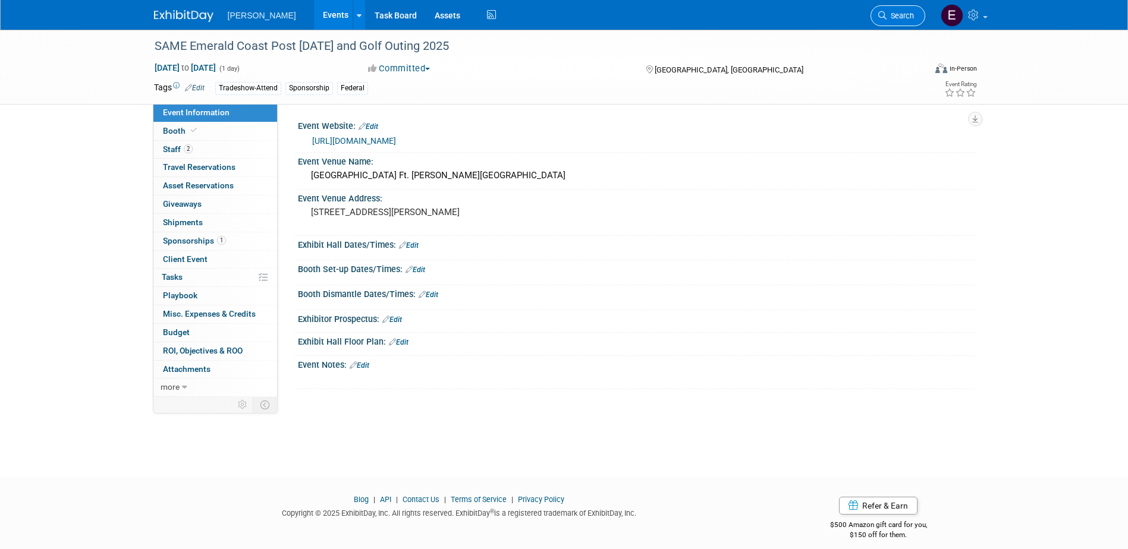
click at [909, 17] on span "Search" at bounding box center [900, 15] width 27 height 9
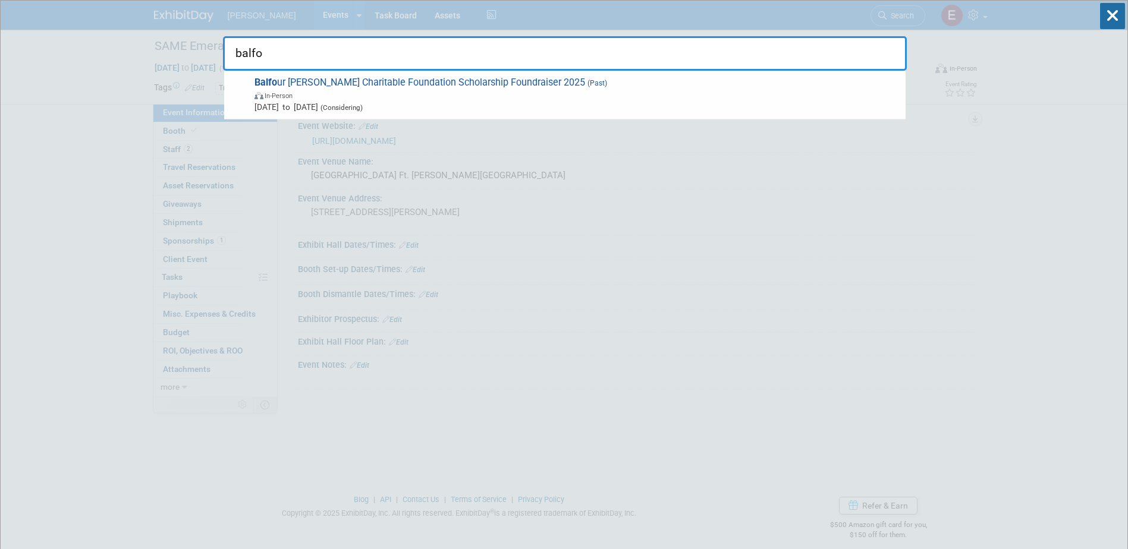
type input "balfo"
drag, startPoint x: 483, startPoint y: 45, endPoint x: 100, endPoint y: 64, distance: 382.8
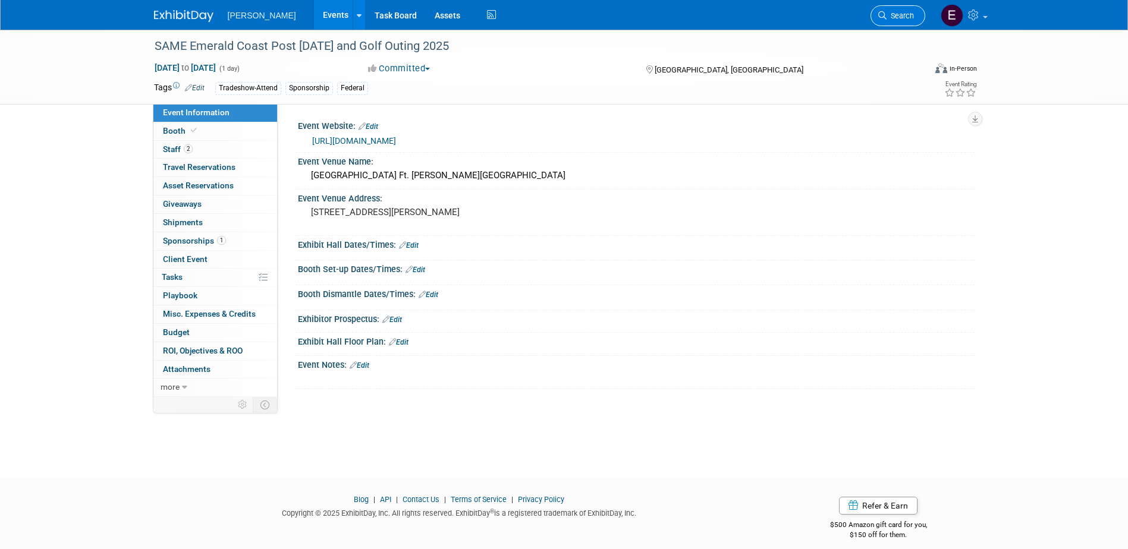
click at [895, 10] on link "Search" at bounding box center [897, 15] width 55 height 21
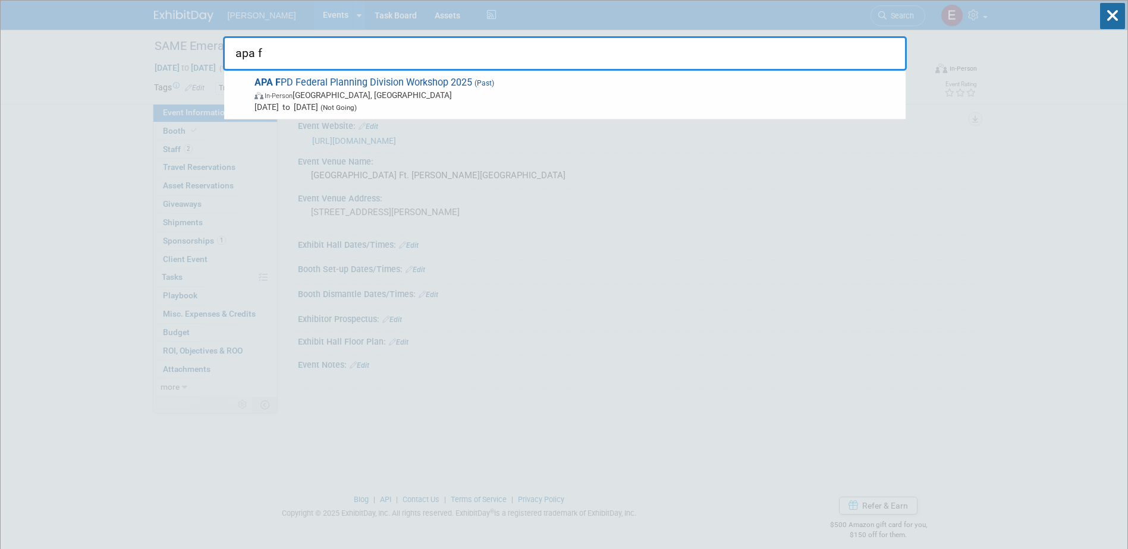
type input "apa f"
drag, startPoint x: 270, startPoint y: 55, endPoint x: 213, endPoint y: 52, distance: 57.2
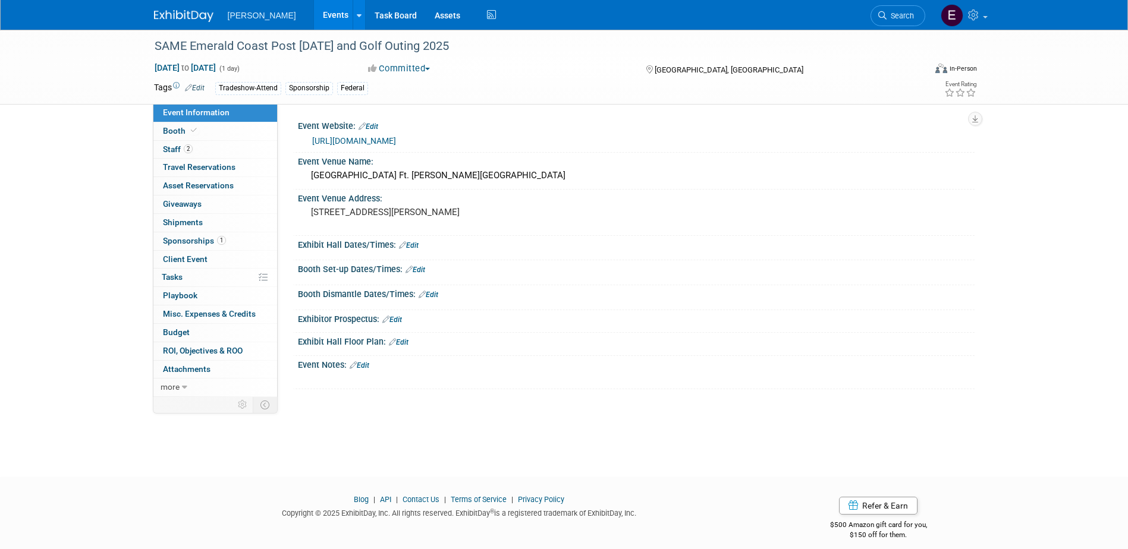
click at [889, 20] on link "Search" at bounding box center [897, 15] width 55 height 21
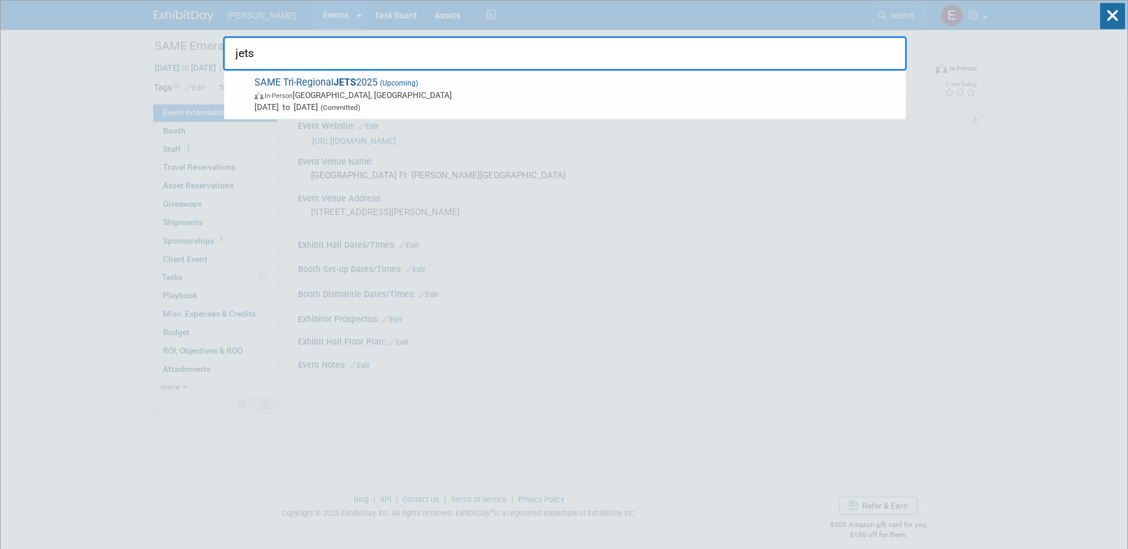
drag, startPoint x: 260, startPoint y: 55, endPoint x: 179, endPoint y: 58, distance: 81.5
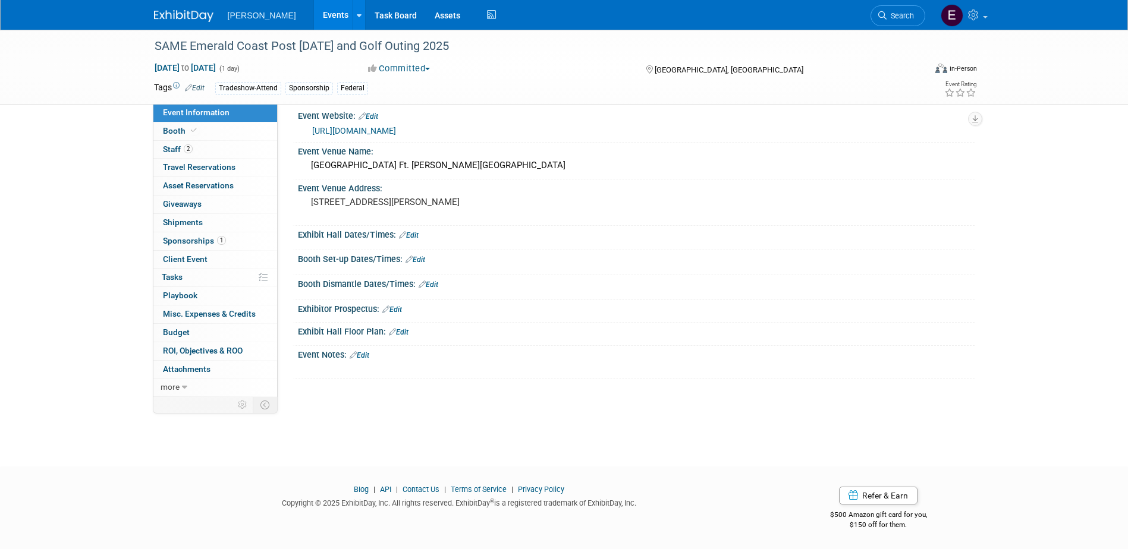
scroll to position [11, 0]
click at [908, 9] on link "Search" at bounding box center [897, 15] width 55 height 21
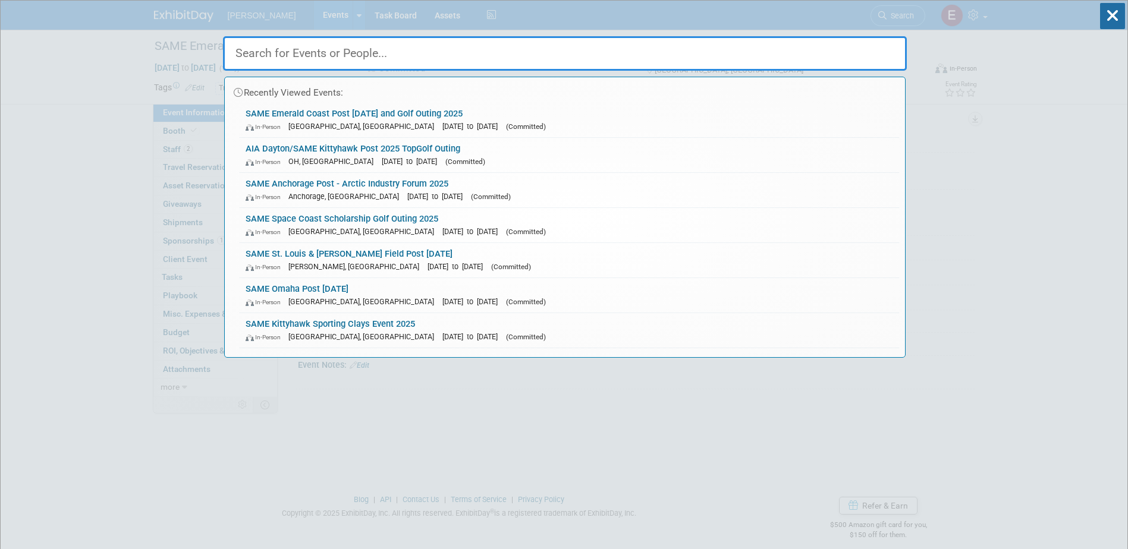
drag, startPoint x: 404, startPoint y: 52, endPoint x: 391, endPoint y: 51, distance: 13.7
click at [392, 52] on input "text" at bounding box center [565, 53] width 684 height 34
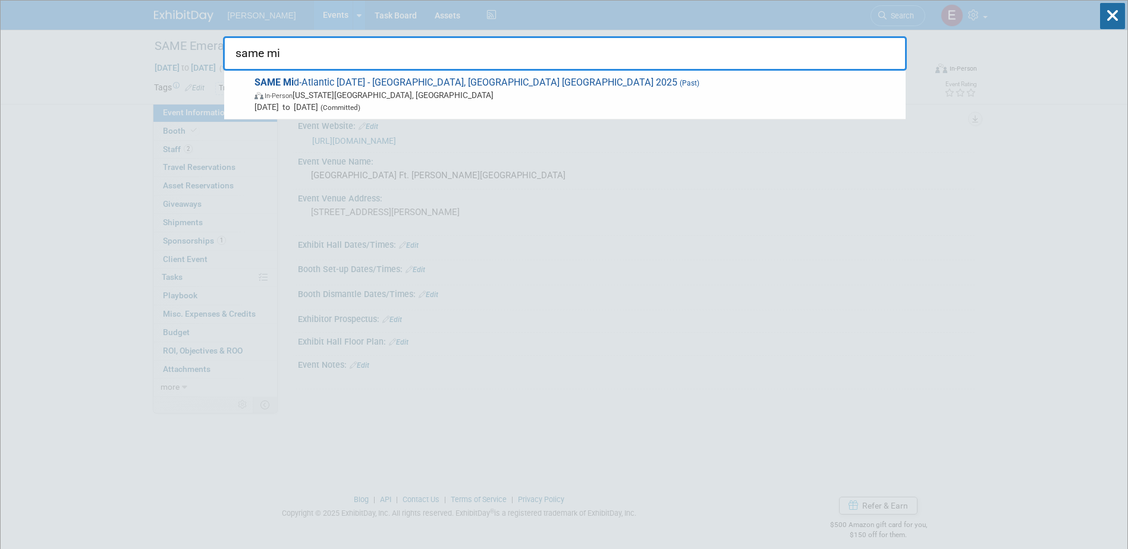
drag, startPoint x: 335, startPoint y: 57, endPoint x: 144, endPoint y: 49, distance: 191.0
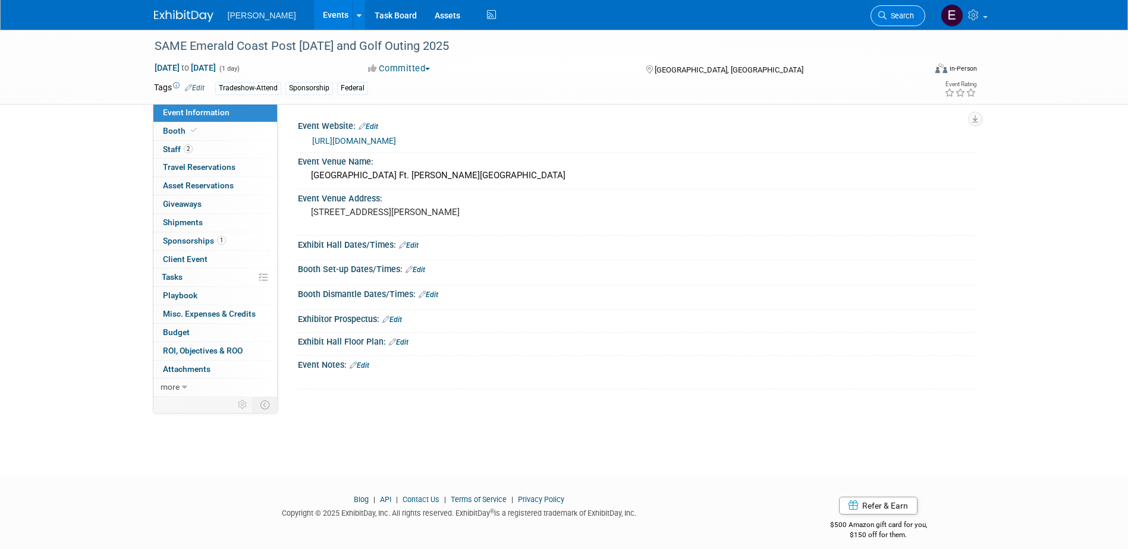
click at [902, 7] on link "Search" at bounding box center [897, 15] width 55 height 21
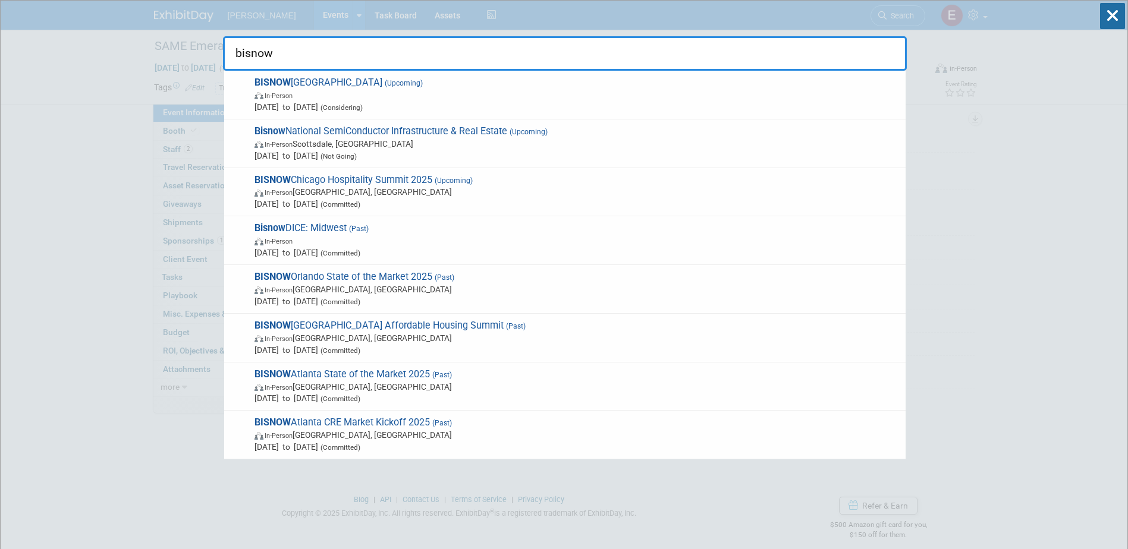
drag, startPoint x: 383, startPoint y: 56, endPoint x: 235, endPoint y: 67, distance: 147.8
click at [235, 67] on input "bisnow" at bounding box center [565, 53] width 684 height 34
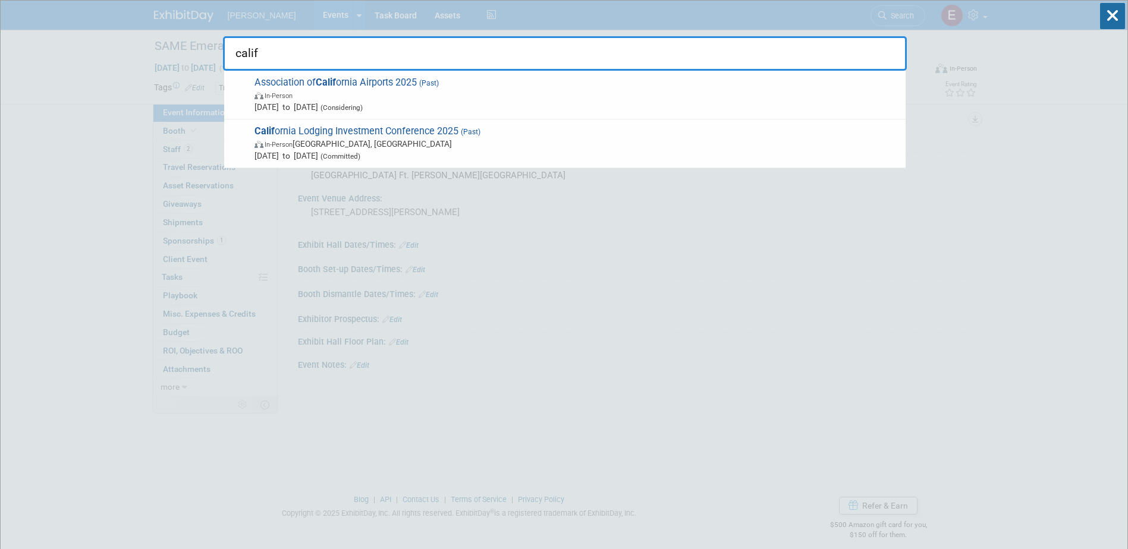
drag, startPoint x: 272, startPoint y: 58, endPoint x: 266, endPoint y: 56, distance: 6.4
click at [266, 56] on input "calif" at bounding box center [565, 53] width 684 height 34
type input "c"
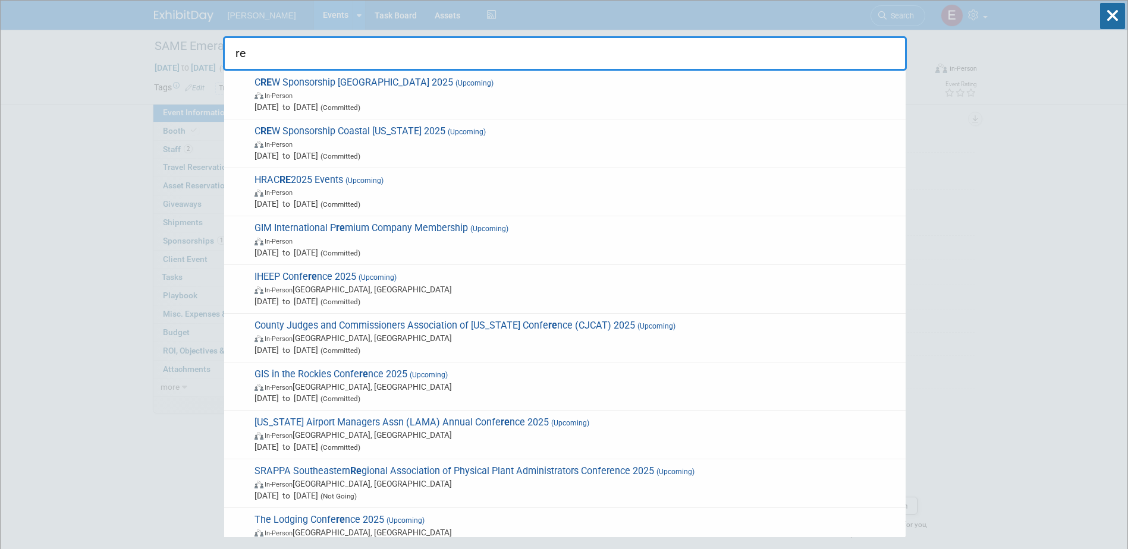
type input "r"
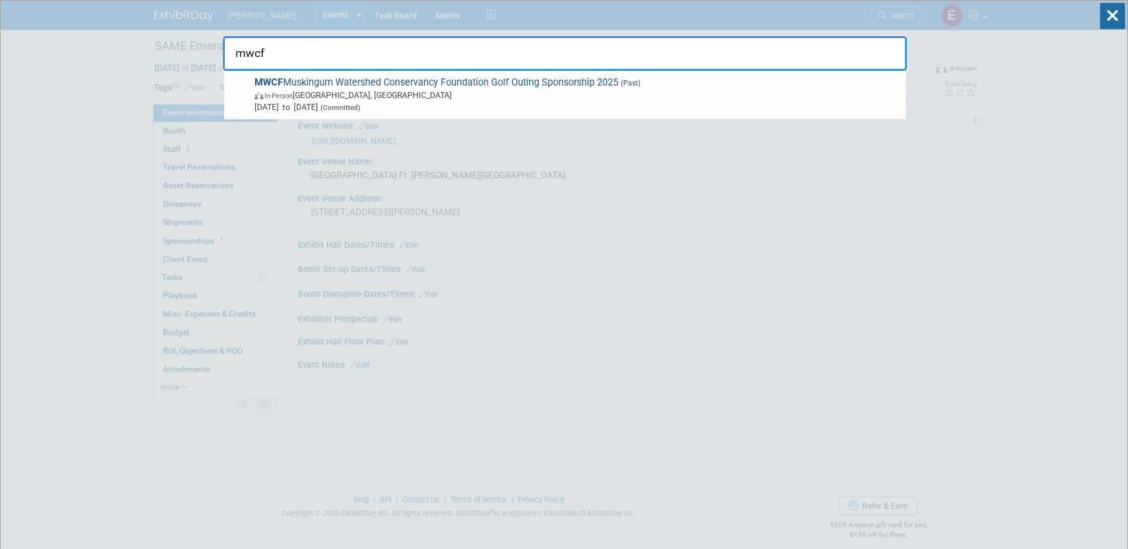
drag, startPoint x: 282, startPoint y: 53, endPoint x: 225, endPoint y: 55, distance: 57.7
click at [225, 55] on input "mwcf" at bounding box center [565, 53] width 684 height 34
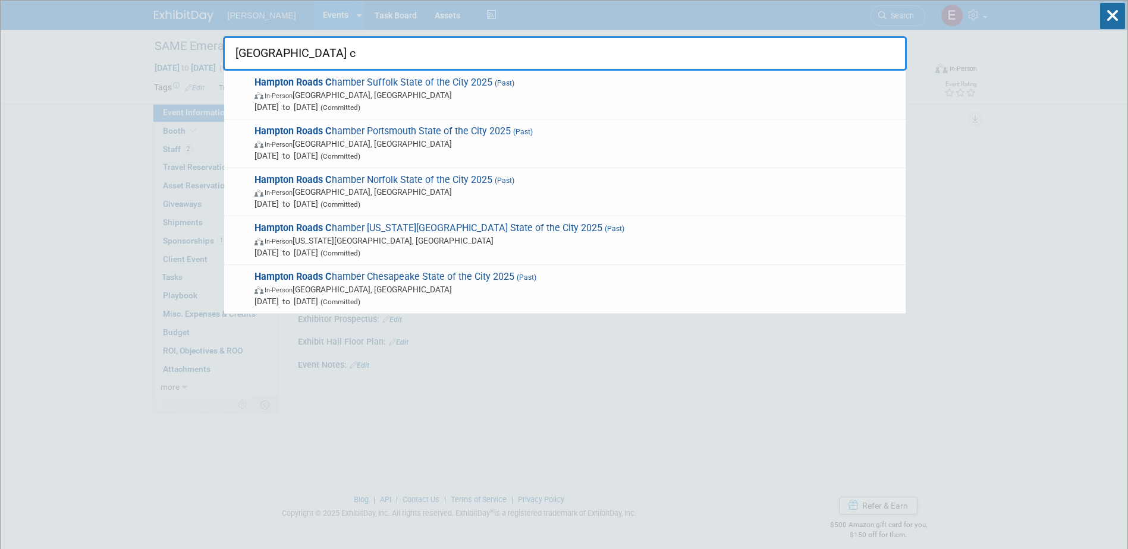
drag, startPoint x: 328, startPoint y: 49, endPoint x: 236, endPoint y: 51, distance: 92.2
click at [236, 51] on input "[GEOGRAPHIC_DATA] c" at bounding box center [565, 53] width 684 height 34
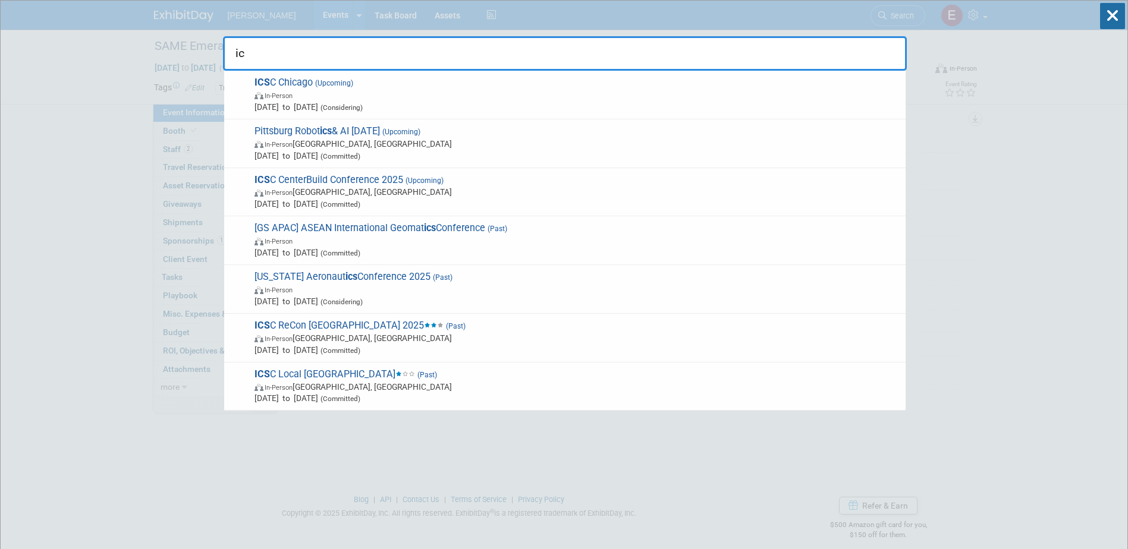
type input "i"
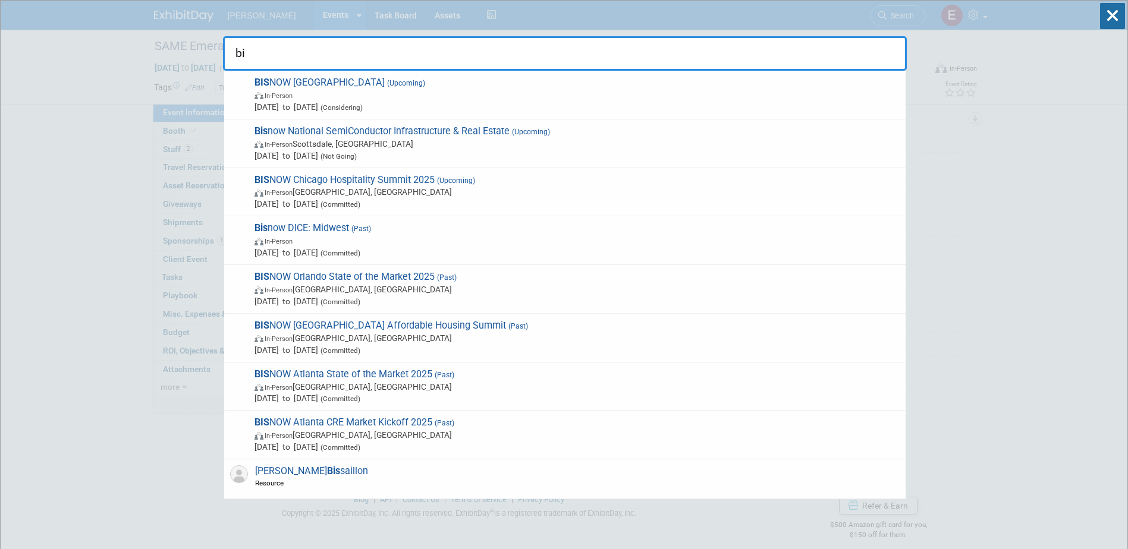
type input "b"
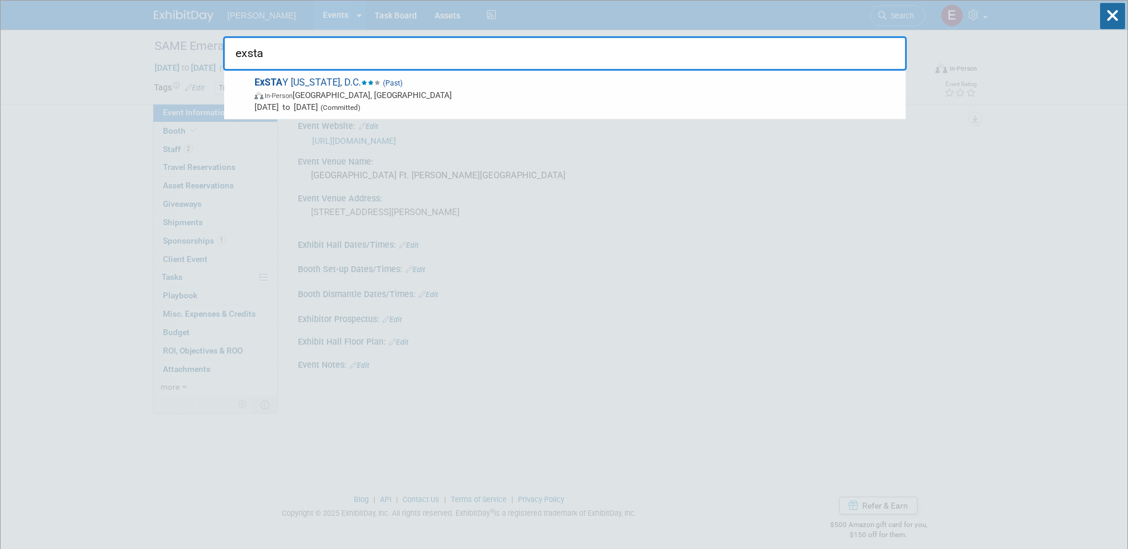
drag, startPoint x: 243, startPoint y: 54, endPoint x: 229, endPoint y: 54, distance: 13.7
click at [229, 54] on input "exsta" at bounding box center [565, 53] width 684 height 34
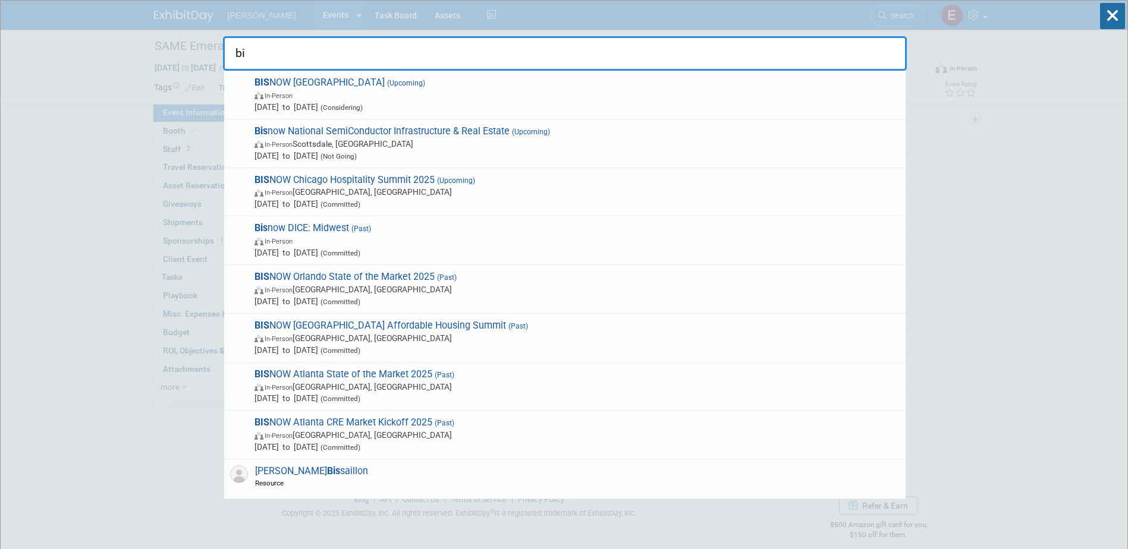
type input "b"
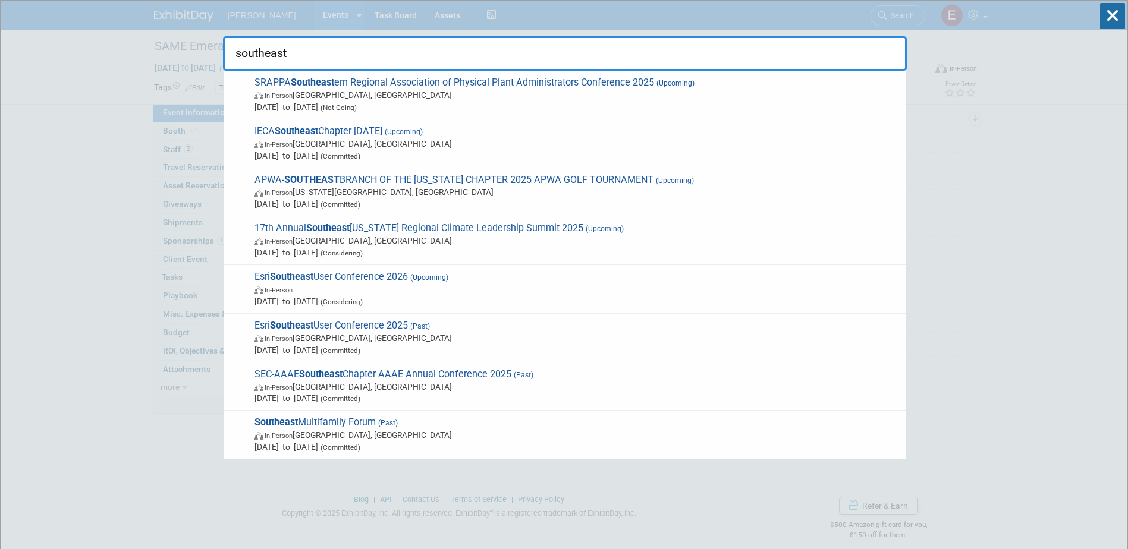
drag, startPoint x: 275, startPoint y: 54, endPoint x: 234, endPoint y: 54, distance: 41.0
click at [234, 54] on input "southeast" at bounding box center [565, 53] width 684 height 34
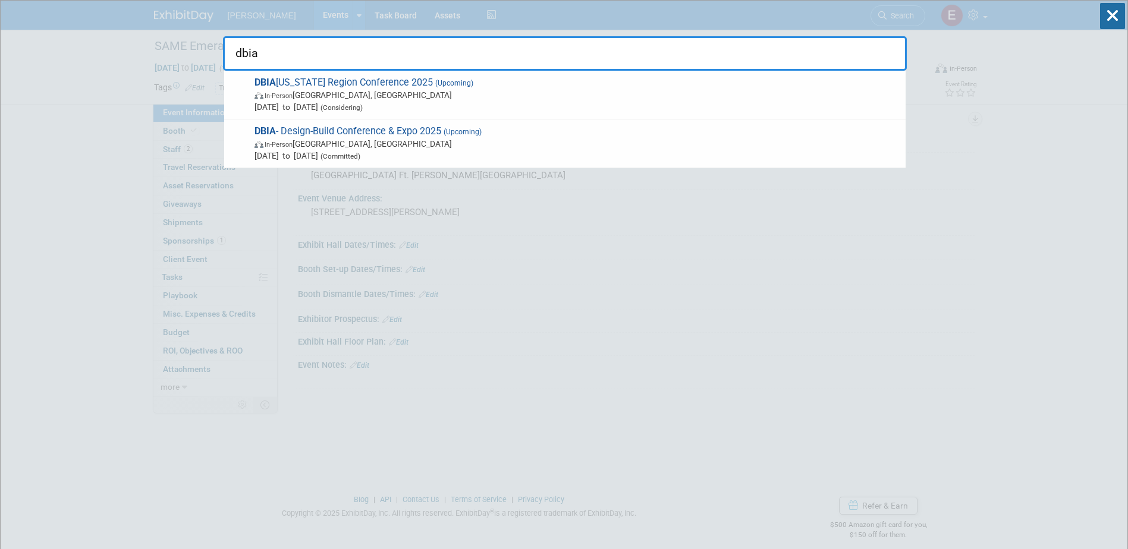
drag, startPoint x: 259, startPoint y: 57, endPoint x: 237, endPoint y: 57, distance: 22.0
click at [237, 57] on input "dbia" at bounding box center [565, 53] width 684 height 34
drag, startPoint x: 252, startPoint y: 54, endPoint x: 236, endPoint y: 54, distance: 15.5
click at [236, 54] on input "hra" at bounding box center [565, 53] width 684 height 34
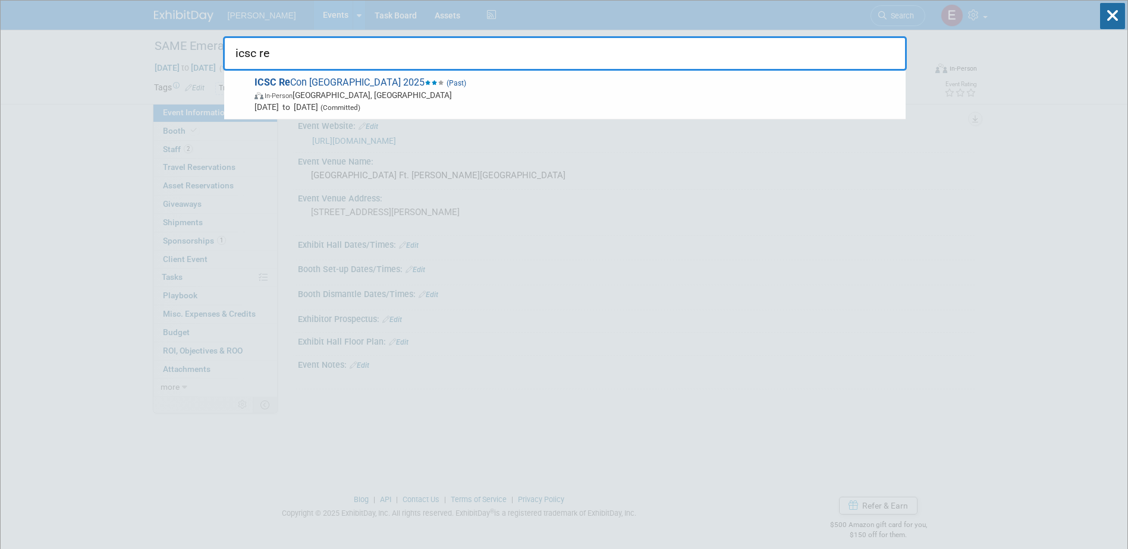
drag, startPoint x: 274, startPoint y: 49, endPoint x: 228, endPoint y: 53, distance: 45.3
click at [228, 53] on input "icsc re" at bounding box center [565, 53] width 684 height 34
drag, startPoint x: 265, startPoint y: 54, endPoint x: 232, endPoint y: 56, distance: 33.4
click at [232, 56] on input "zion" at bounding box center [565, 53] width 684 height 34
drag, startPoint x: 274, startPoint y: 58, endPoint x: 150, endPoint y: 53, distance: 123.2
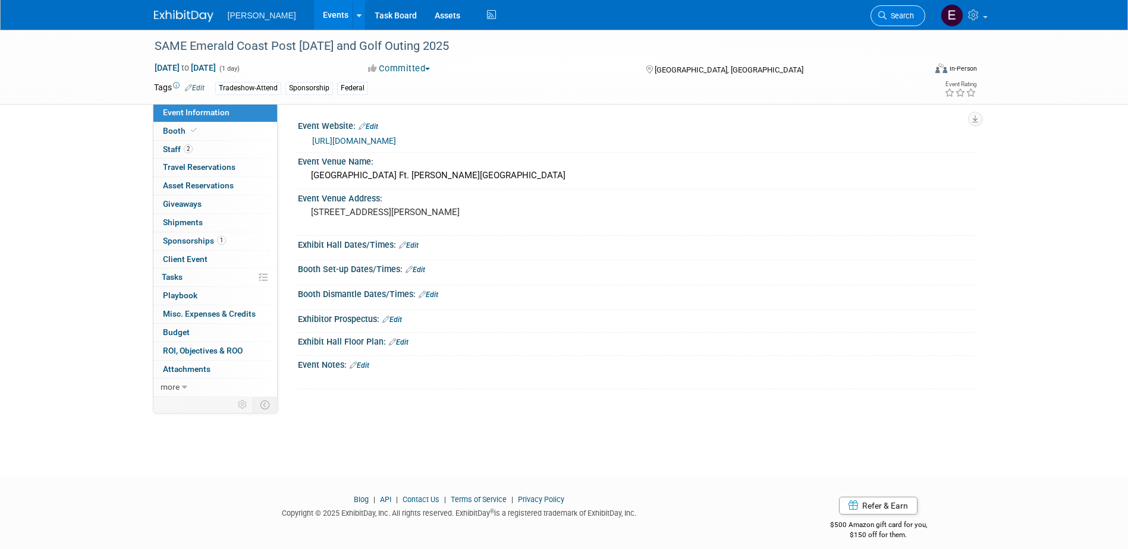
click at [904, 12] on span "Search" at bounding box center [900, 15] width 27 height 9
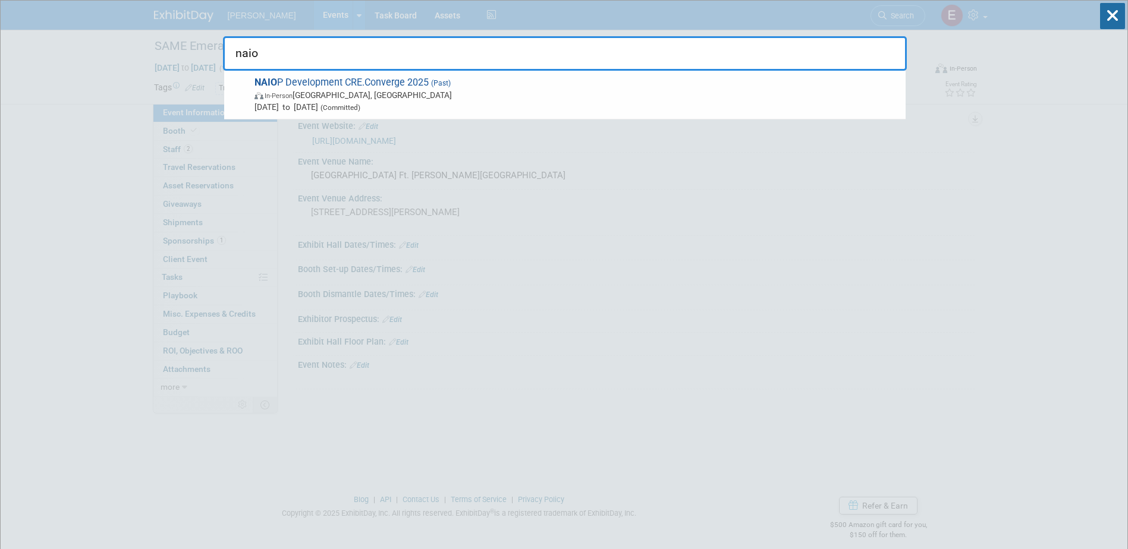
drag, startPoint x: 255, startPoint y: 56, endPoint x: 238, endPoint y: 54, distance: 16.7
click at [238, 54] on input "naio" at bounding box center [565, 53] width 684 height 34
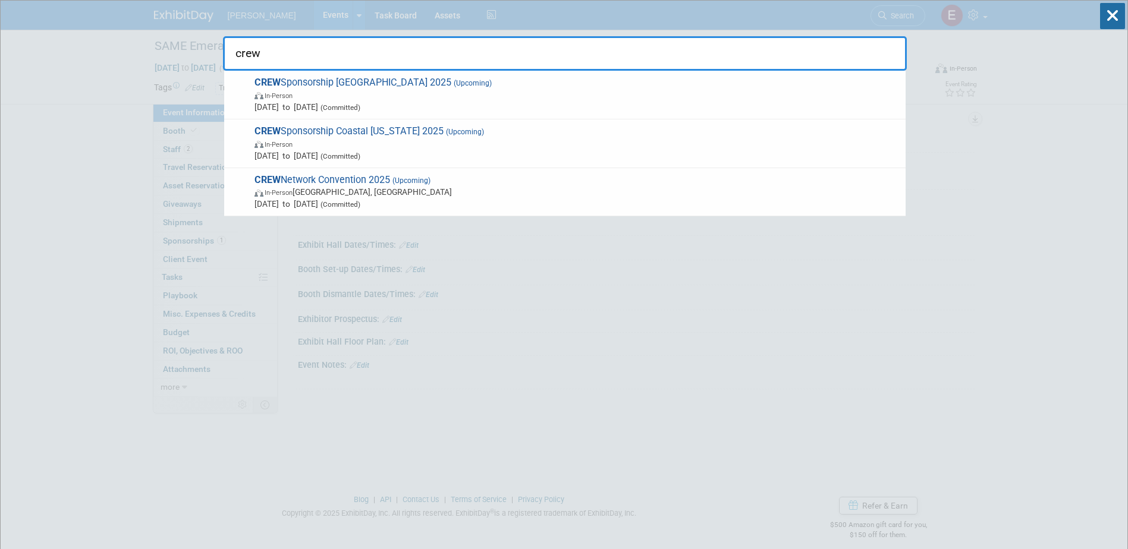
drag, startPoint x: 257, startPoint y: 49, endPoint x: 238, endPoint y: 52, distance: 19.2
click at [238, 52] on input "crew" at bounding box center [565, 53] width 684 height 34
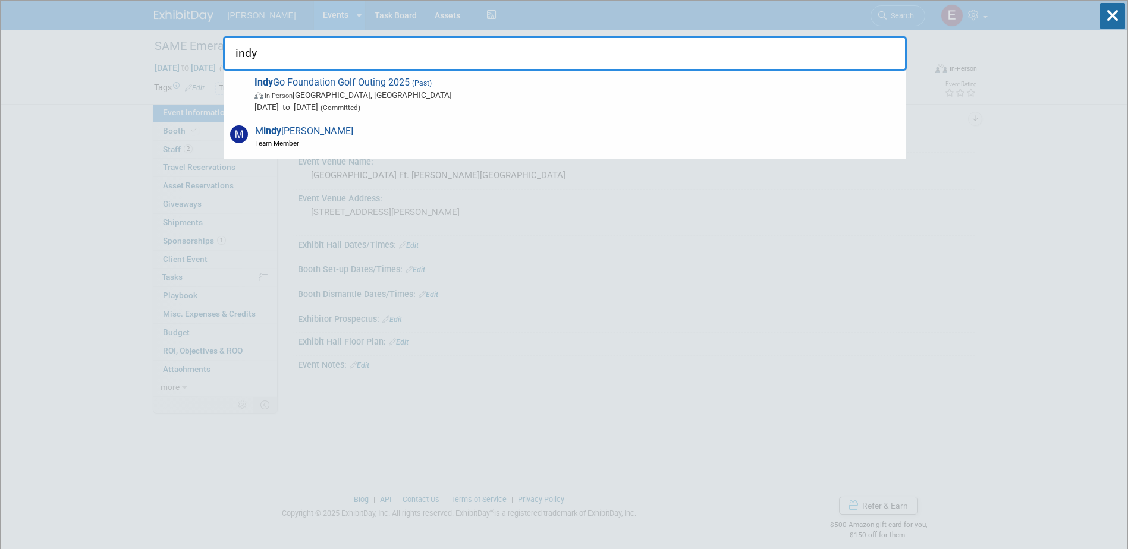
drag, startPoint x: 264, startPoint y: 50, endPoint x: 236, endPoint y: 52, distance: 28.0
click at [236, 52] on input "indy" at bounding box center [565, 53] width 684 height 34
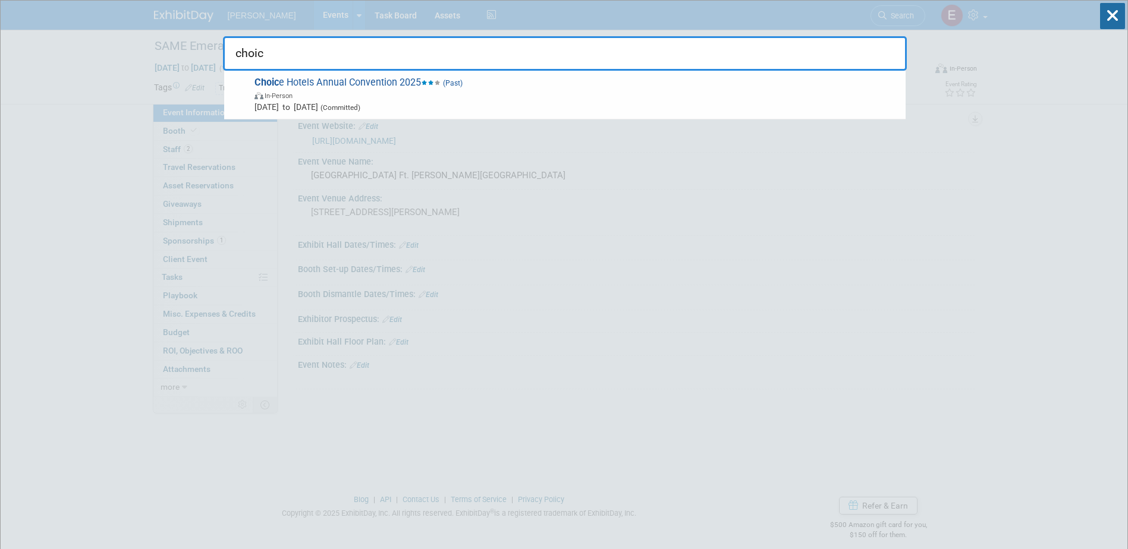
drag, startPoint x: 262, startPoint y: 61, endPoint x: 224, endPoint y: 58, distance: 38.2
click at [224, 58] on input "choic" at bounding box center [565, 53] width 684 height 34
drag, startPoint x: 254, startPoint y: 51, endPoint x: 231, endPoint y: 53, distance: 22.7
click at [231, 53] on input "imn" at bounding box center [565, 53] width 684 height 34
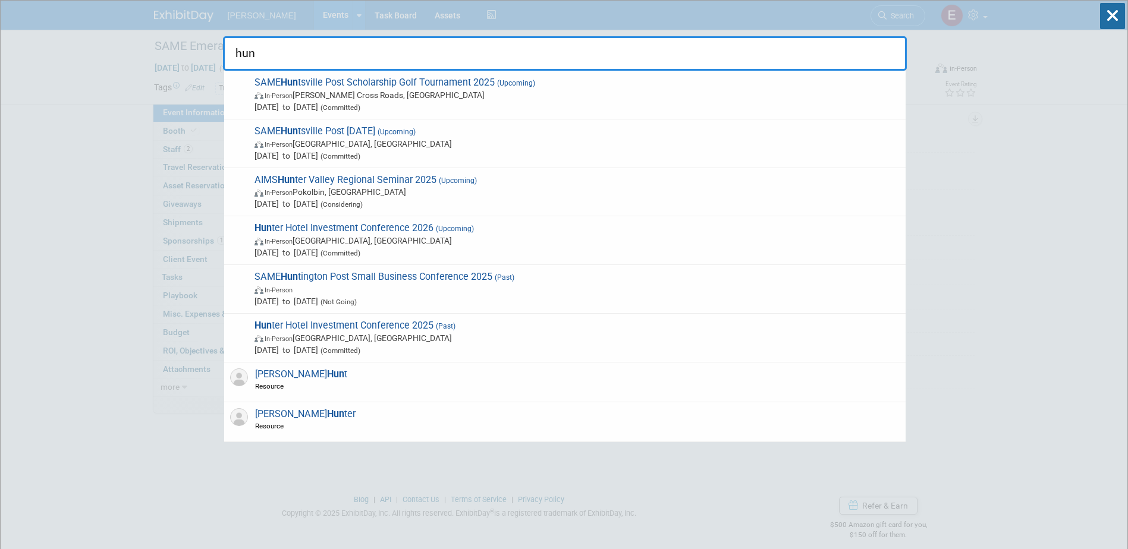
drag, startPoint x: 252, startPoint y: 48, endPoint x: 224, endPoint y: 49, distance: 28.5
click at [224, 49] on input "hun" at bounding box center [565, 53] width 684 height 34
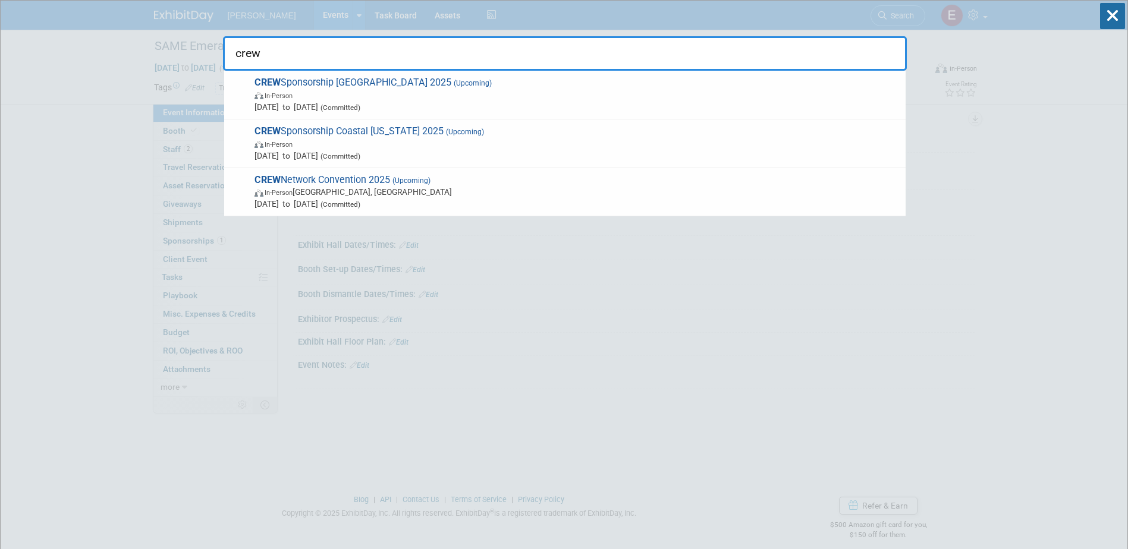
type input "crew"
drag, startPoint x: 262, startPoint y: 54, endPoint x: 212, endPoint y: 51, distance: 50.0
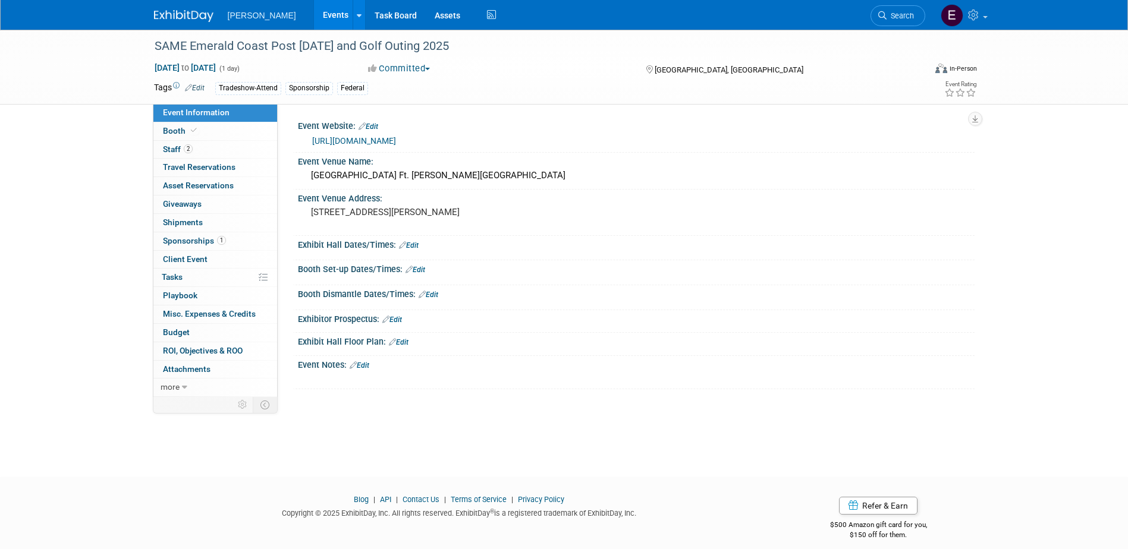
click at [909, 14] on span "Search" at bounding box center [900, 15] width 27 height 9
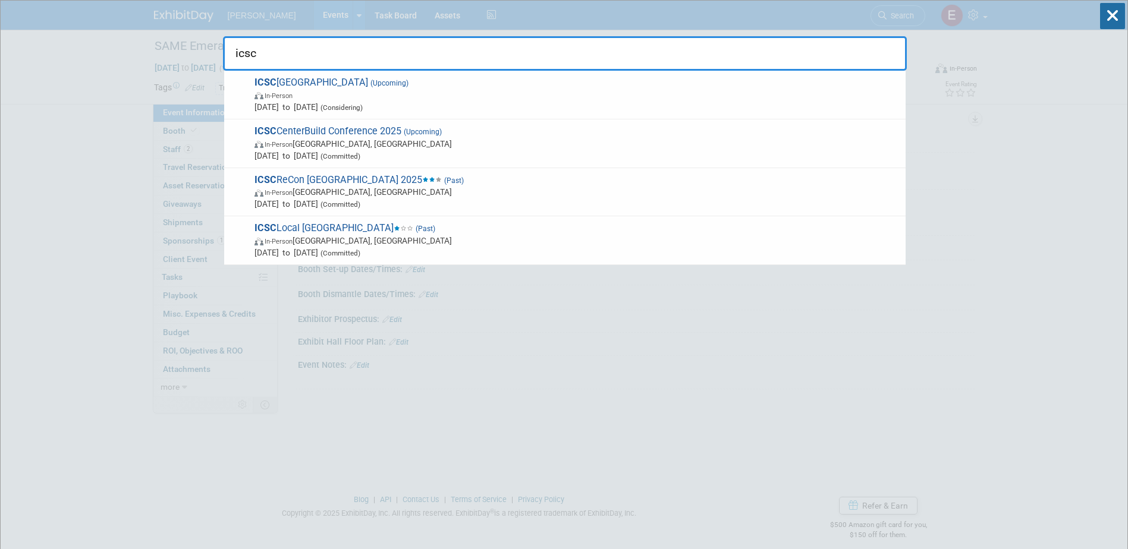
drag, startPoint x: 255, startPoint y: 56, endPoint x: 210, endPoint y: 59, distance: 44.7
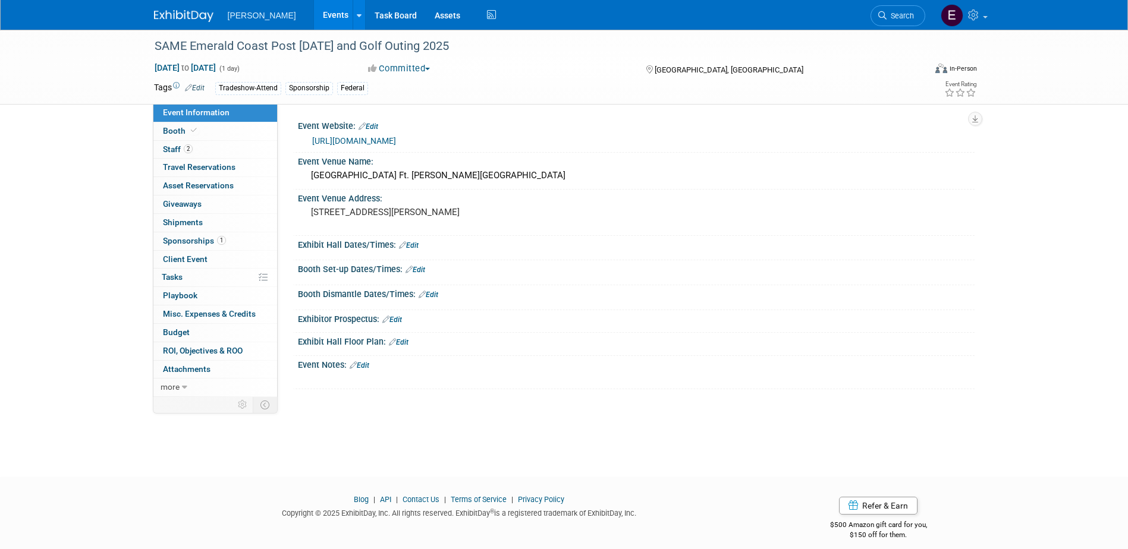
click at [896, 14] on span "Search" at bounding box center [900, 15] width 27 height 9
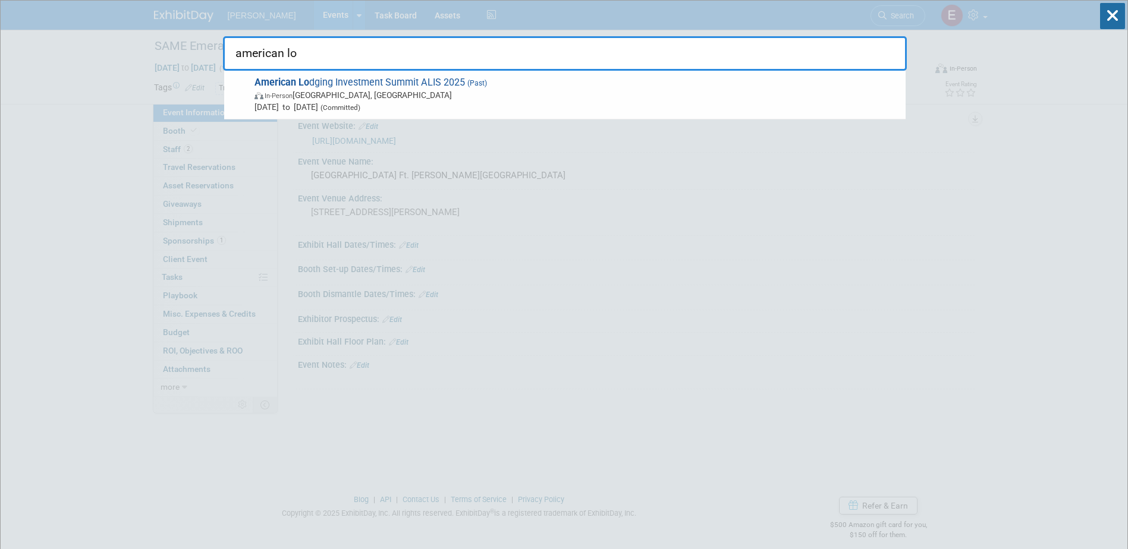
type input "american lo"
drag, startPoint x: 298, startPoint y: 49, endPoint x: 218, endPoint y: 54, distance: 79.8
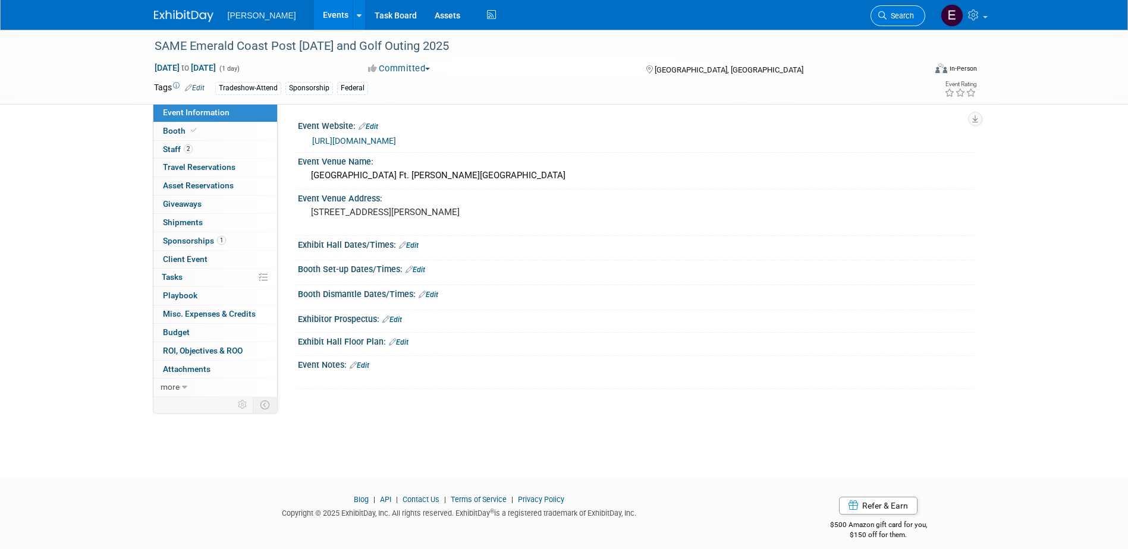
drag, startPoint x: 913, startPoint y: 19, endPoint x: 906, endPoint y: 15, distance: 7.8
click at [912, 19] on span "Search" at bounding box center [900, 15] width 27 height 9
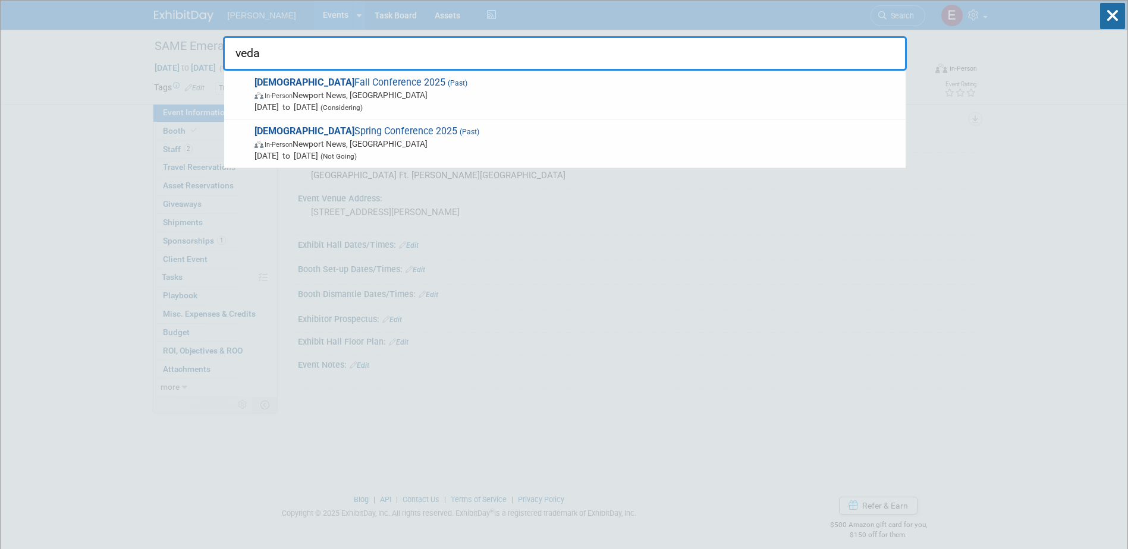
type input "veda"
drag, startPoint x: 271, startPoint y: 56, endPoint x: 162, endPoint y: 52, distance: 108.9
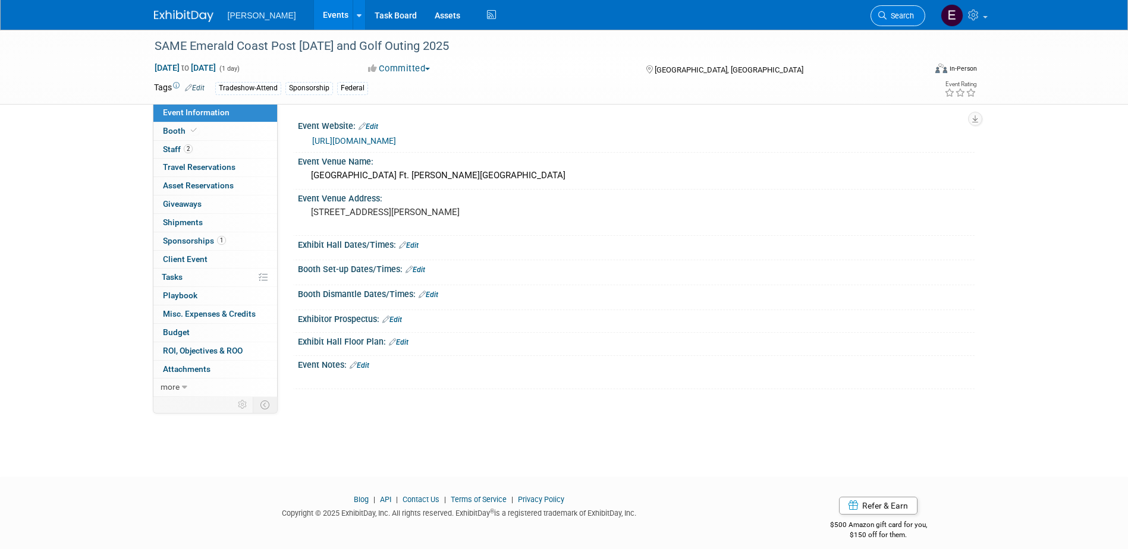
click at [900, 12] on span "Search" at bounding box center [900, 15] width 27 height 9
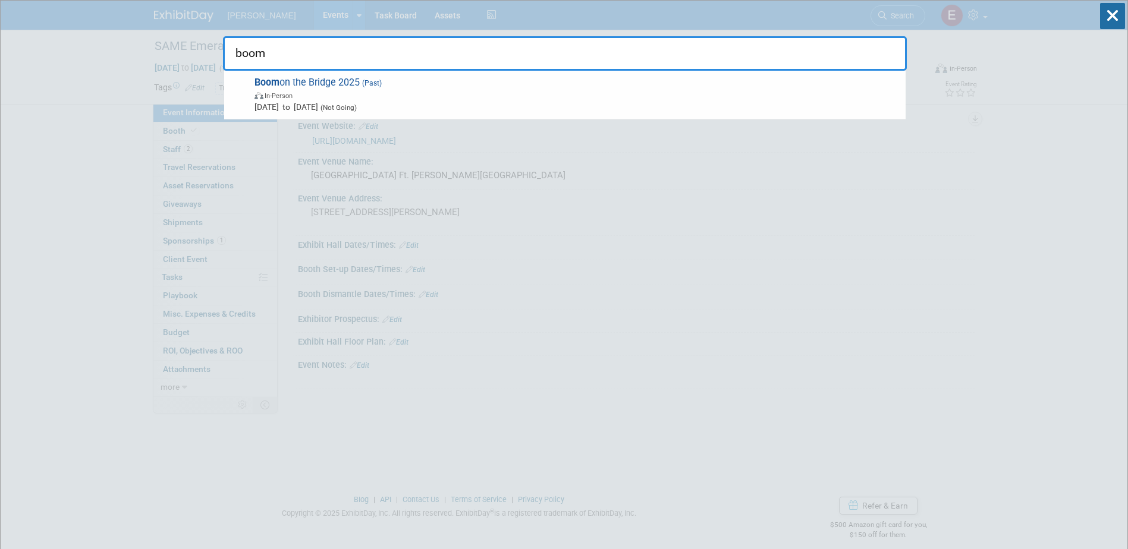
drag, startPoint x: 275, startPoint y: 62, endPoint x: 219, endPoint y: 62, distance: 55.9
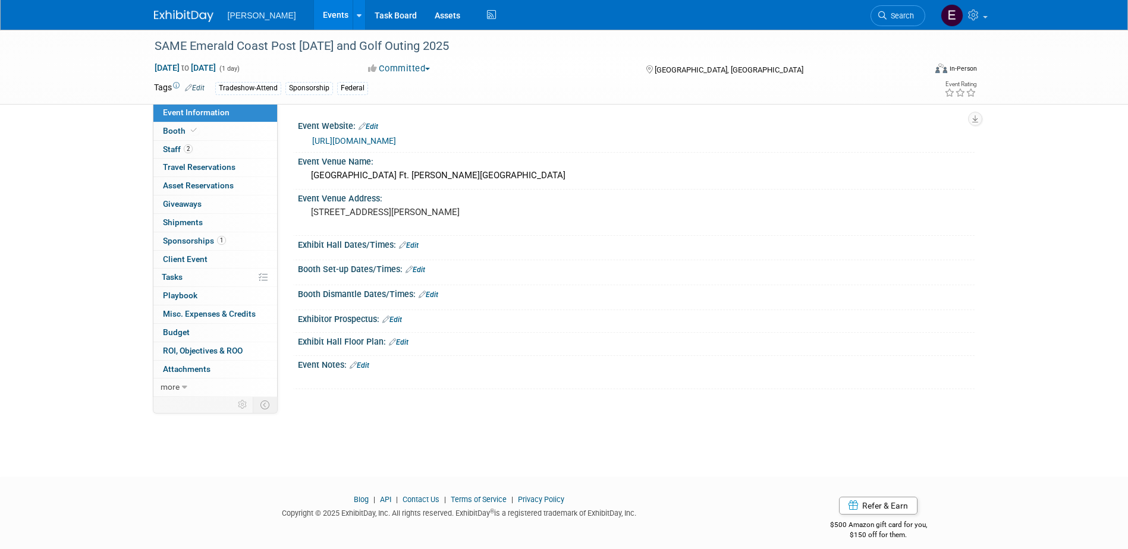
click at [904, 14] on span "Search" at bounding box center [900, 15] width 27 height 9
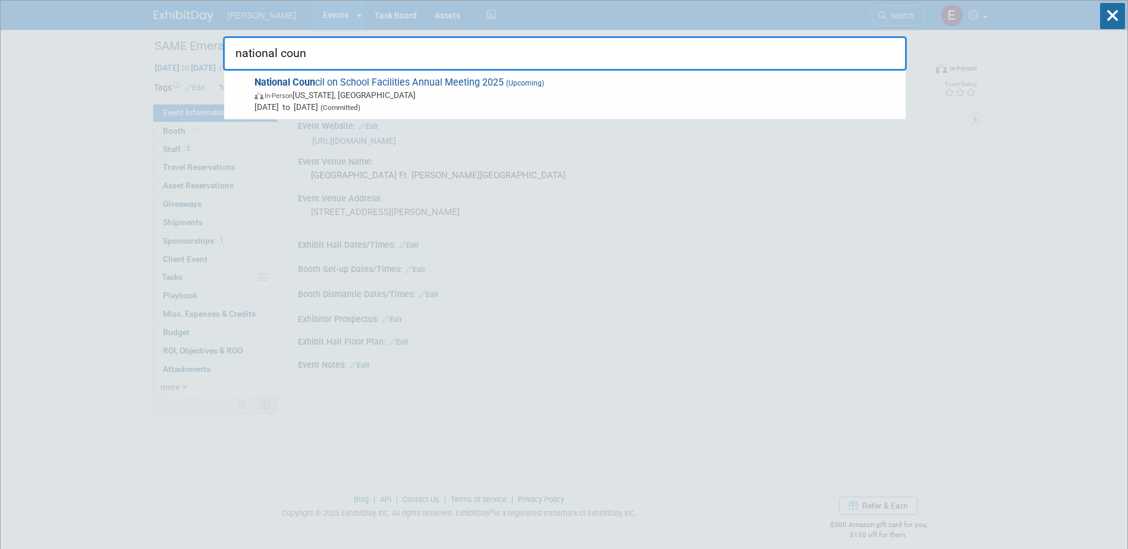
type input "national coun"
